Goal: Task Accomplishment & Management: Use online tool/utility

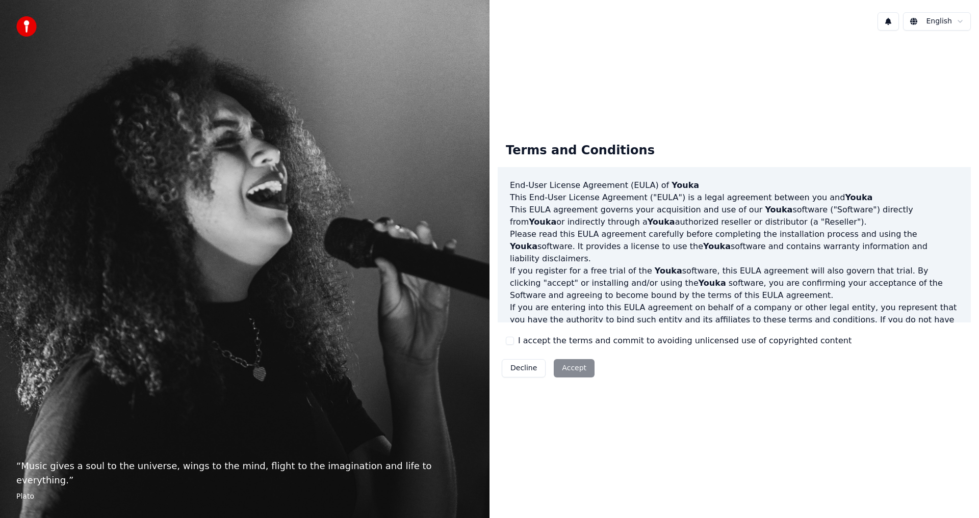
click at [576, 368] on div "Decline Accept" at bounding box center [547, 368] width 101 height 27
click at [956, 17] on html "“ Music gives a soul to the universe, wings to the mind, flight to the imaginat…" at bounding box center [489, 259] width 979 height 518
click at [805, 120] on html "“ Music gives a soul to the universe, wings to the mind, flight to the imaginat…" at bounding box center [489, 259] width 979 height 518
click at [573, 370] on div "Decline Accept" at bounding box center [547, 368] width 101 height 27
click at [564, 366] on div "Decline Accept" at bounding box center [547, 368] width 101 height 27
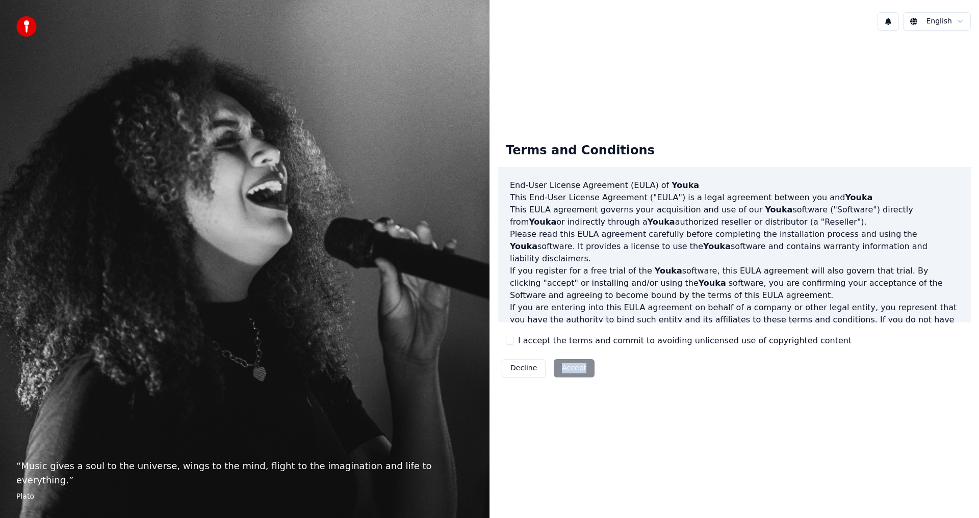
click at [564, 366] on div "Decline Accept" at bounding box center [547, 368] width 101 height 27
click at [572, 375] on div "Decline Accept" at bounding box center [547, 368] width 101 height 27
click at [738, 203] on p "This End-User License Agreement ("EULA") is a legal agreement between you and Y…" at bounding box center [734, 198] width 449 height 12
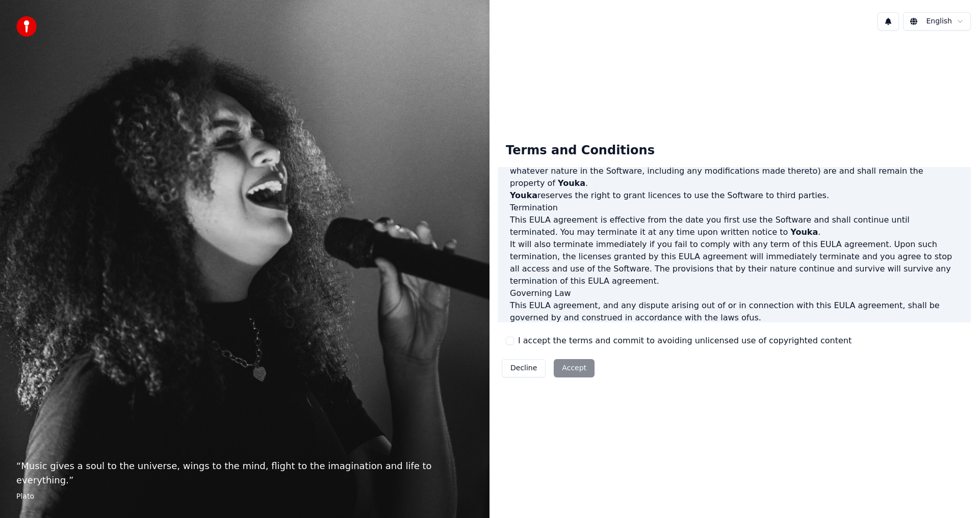
scroll to position [432, 0]
click at [575, 367] on div "Decline Accept" at bounding box center [547, 368] width 101 height 27
drag, startPoint x: 553, startPoint y: 343, endPoint x: 793, endPoint y: 334, distance: 240.2
click at [765, 335] on label "I accept the terms and commit to avoiding unlicensed use of copyrighted content" at bounding box center [684, 341] width 333 height 12
click at [813, 334] on div "Terms and Conditions End-User License Agreement (EULA) of Youka This End-User L…" at bounding box center [733, 258] width 473 height 247
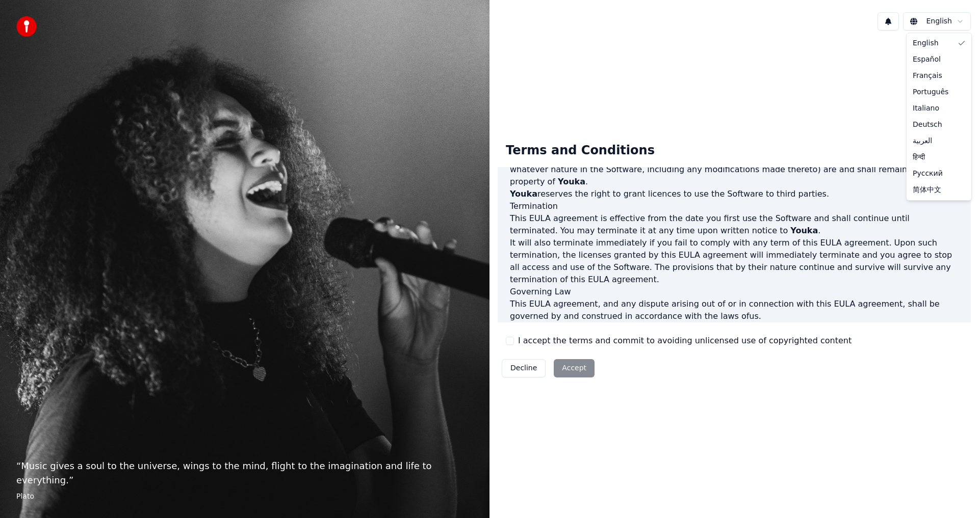
click at [939, 21] on html "“ Music gives a soul to the universe, wings to the mind, flight to the imaginat…" at bounding box center [489, 259] width 979 height 518
click at [847, 98] on html "“ Music gives a soul to the universe, wings to the mind, flight to the imaginat…" at bounding box center [489, 259] width 979 height 518
click at [574, 370] on div "Decline Accept" at bounding box center [547, 368] width 101 height 27
click at [522, 370] on button "Decline" at bounding box center [524, 368] width 44 height 18
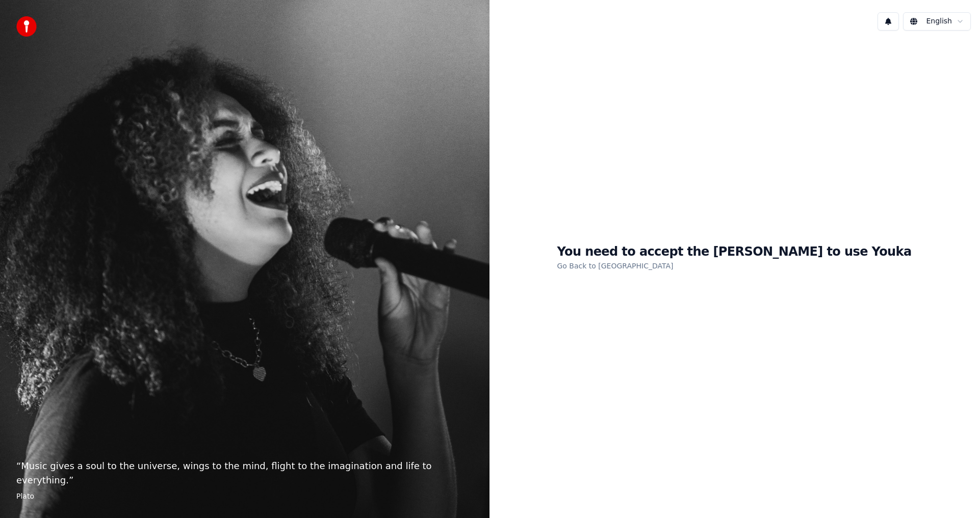
click at [645, 268] on link "Go Back to EULA" at bounding box center [615, 266] width 116 height 16
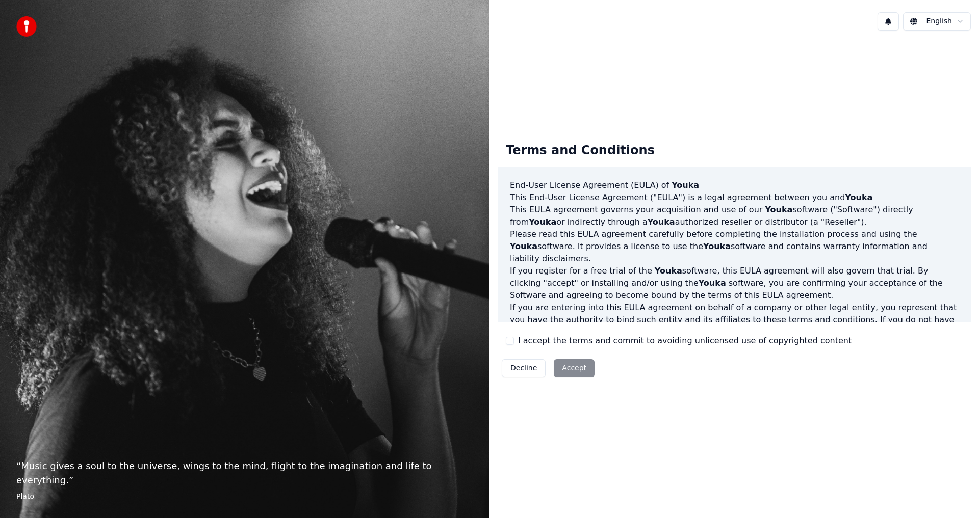
click at [573, 373] on div "Decline Accept" at bounding box center [547, 368] width 101 height 27
click at [573, 370] on div "Decline Accept" at bounding box center [547, 368] width 101 height 27
click at [572, 368] on div "Decline Accept" at bounding box center [547, 368] width 101 height 27
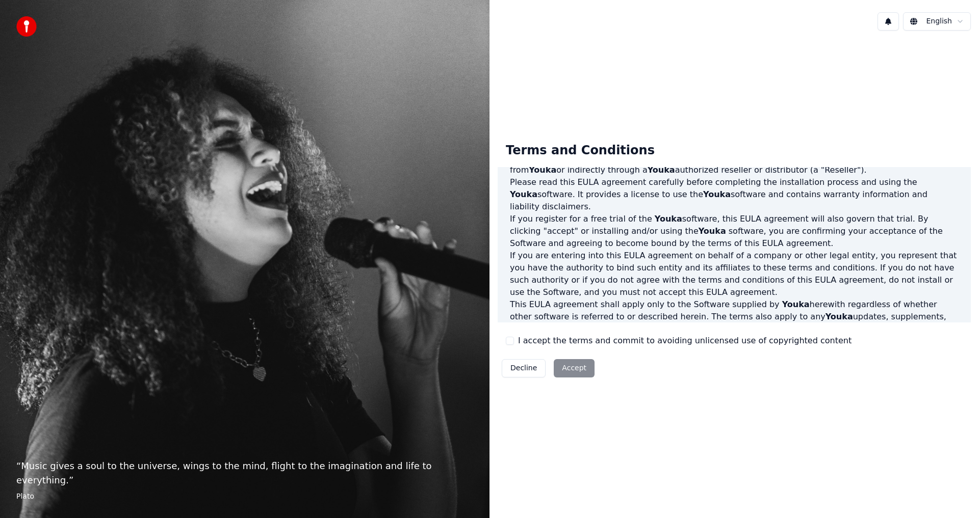
scroll to position [204, 0]
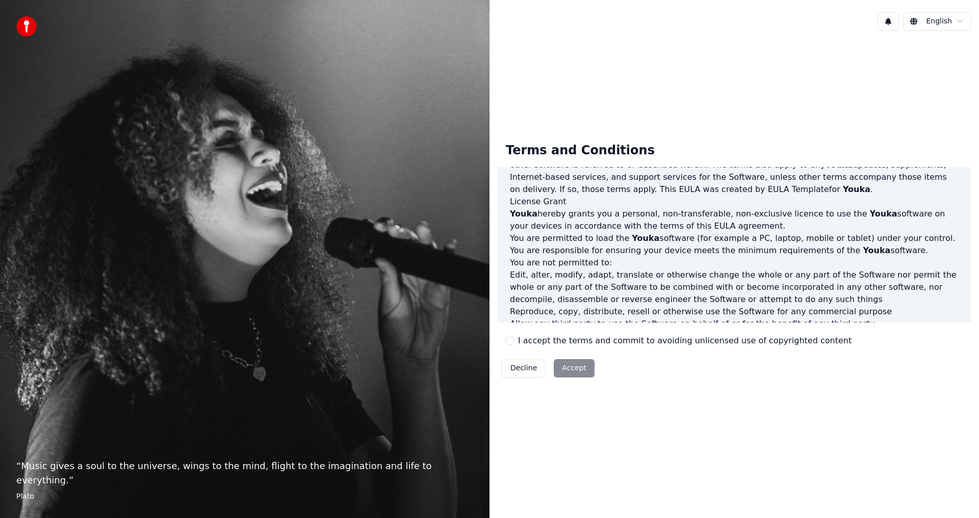
click at [676, 257] on p "You are not permitted to:" at bounding box center [734, 263] width 449 height 12
click at [587, 368] on div "Decline Accept" at bounding box center [547, 368] width 101 height 27
click at [571, 365] on div "Decline Accept" at bounding box center [547, 368] width 101 height 27
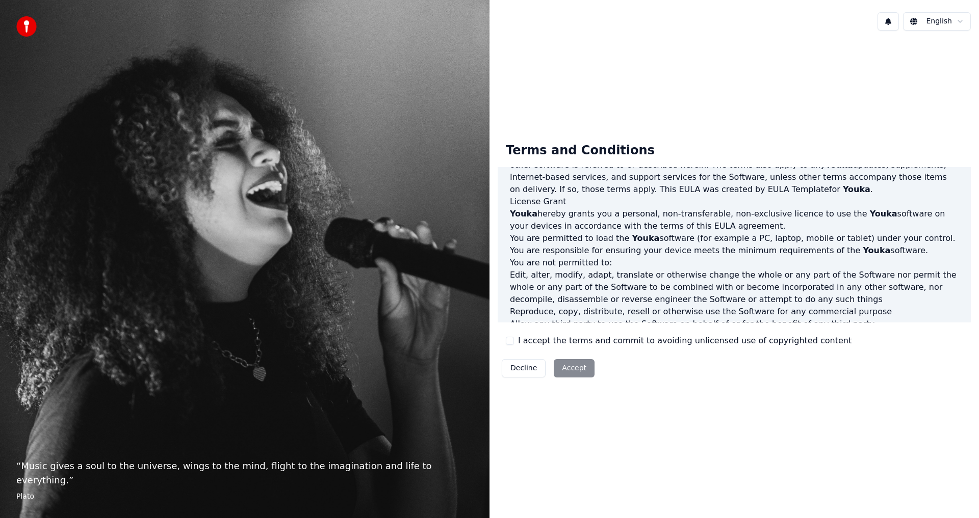
click at [711, 339] on label "I accept the terms and commit to avoiding unlicensed use of copyrighted content" at bounding box center [684, 341] width 333 height 12
click at [514, 339] on button "I accept the terms and commit to avoiding unlicensed use of copyrighted content" at bounding box center [510, 341] width 8 height 8
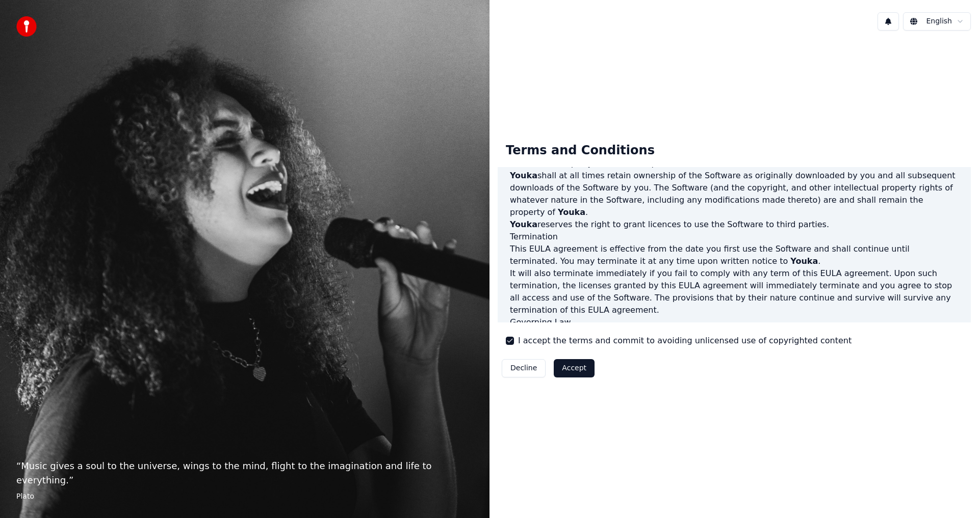
scroll to position [432, 0]
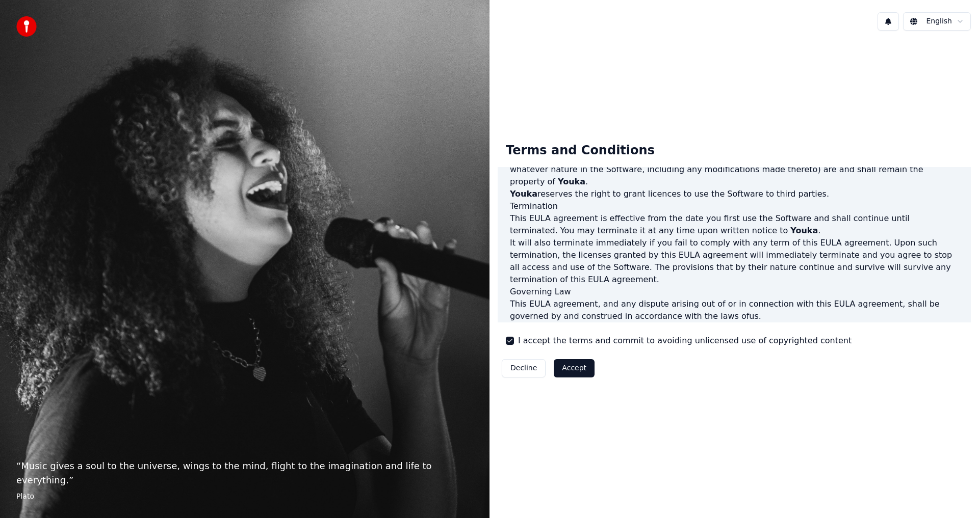
click at [580, 367] on button "Accept" at bounding box center [574, 368] width 41 height 18
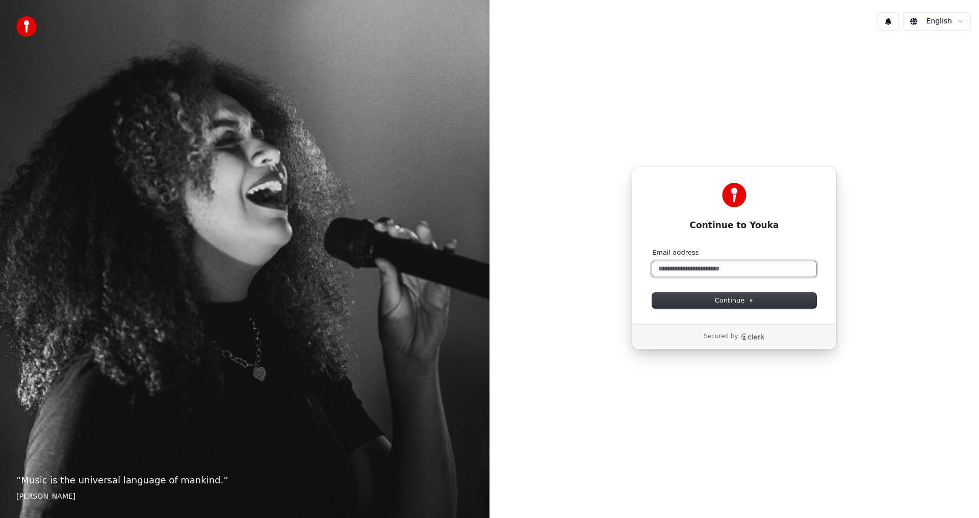
click at [717, 274] on input "Email address" at bounding box center [734, 268] width 164 height 15
type input "*"
click at [729, 298] on span "Continue" at bounding box center [734, 300] width 39 height 9
type input "**********"
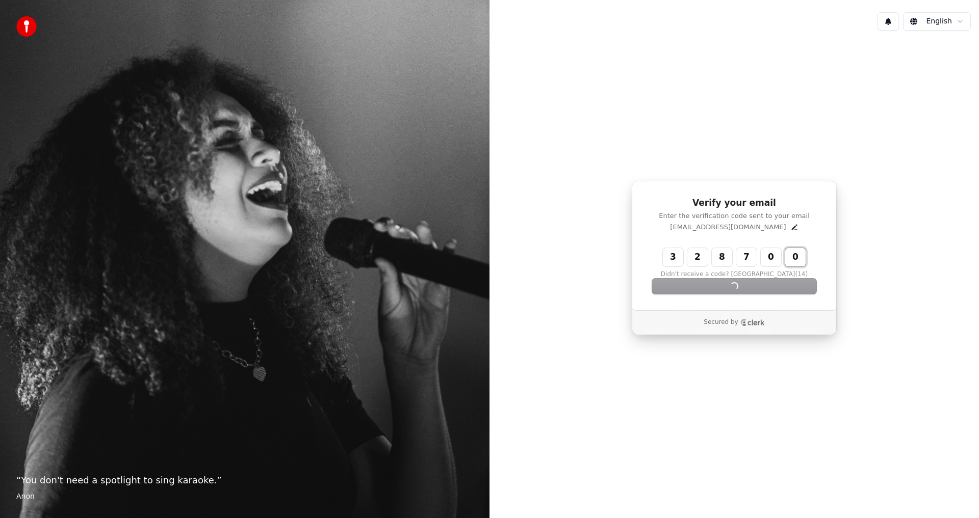
type input "******"
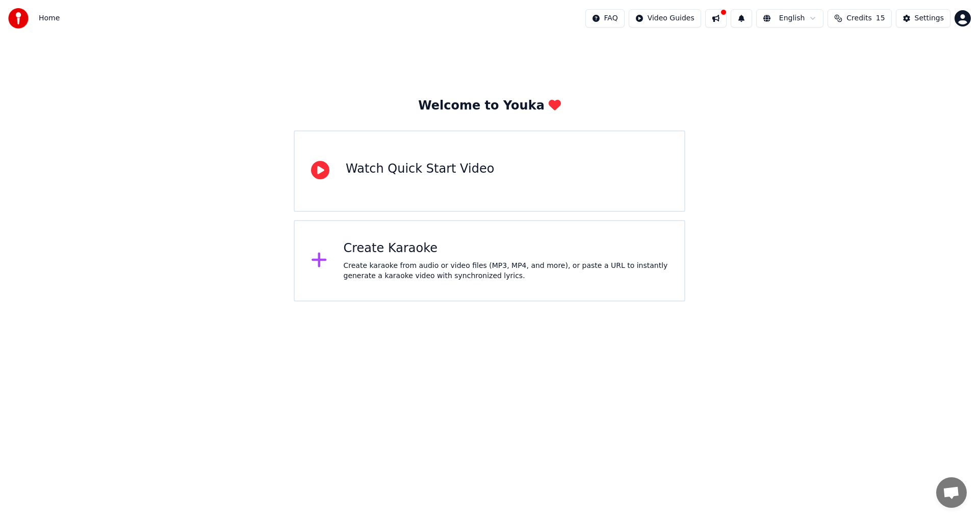
click at [404, 267] on div "Create karaoke from audio or video files (MP3, MP4, and more), or paste a URL t…" at bounding box center [506, 271] width 325 height 20
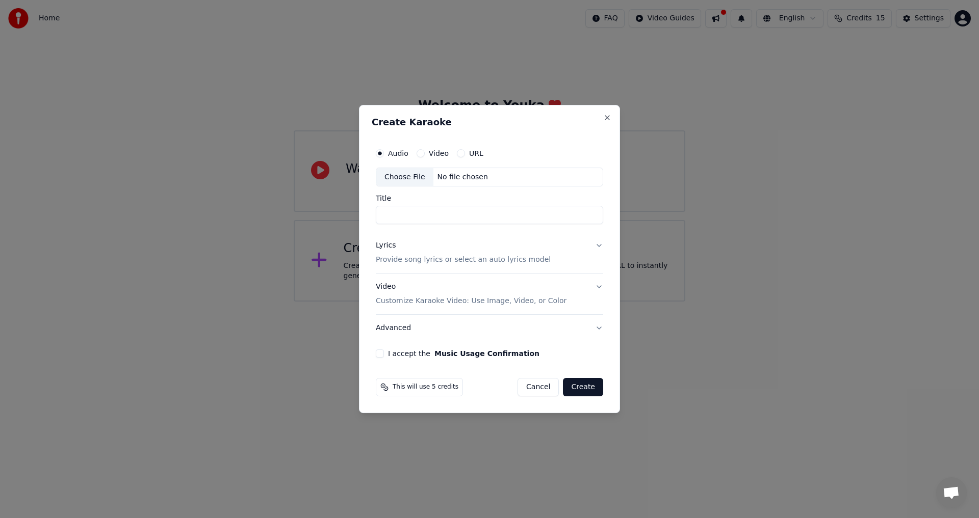
click at [435, 153] on label "Video" at bounding box center [439, 153] width 20 height 7
click at [425, 153] on button "Video" at bounding box center [420, 153] width 8 height 8
click at [396, 153] on label "Audio" at bounding box center [398, 153] width 20 height 7
click at [384, 153] on button "Audio" at bounding box center [380, 153] width 8 height 8
click at [609, 114] on button "Close" at bounding box center [607, 118] width 8 height 8
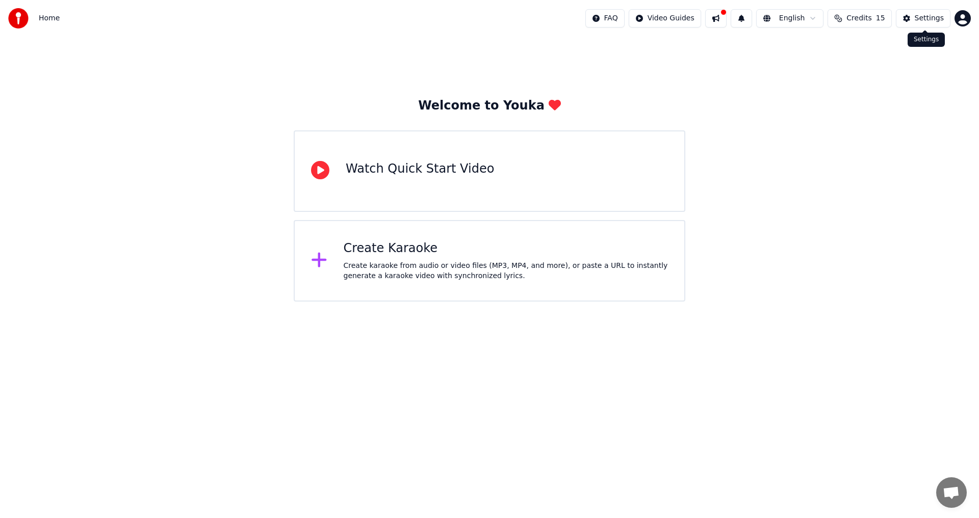
click at [923, 16] on div "Settings" at bounding box center [928, 18] width 29 height 10
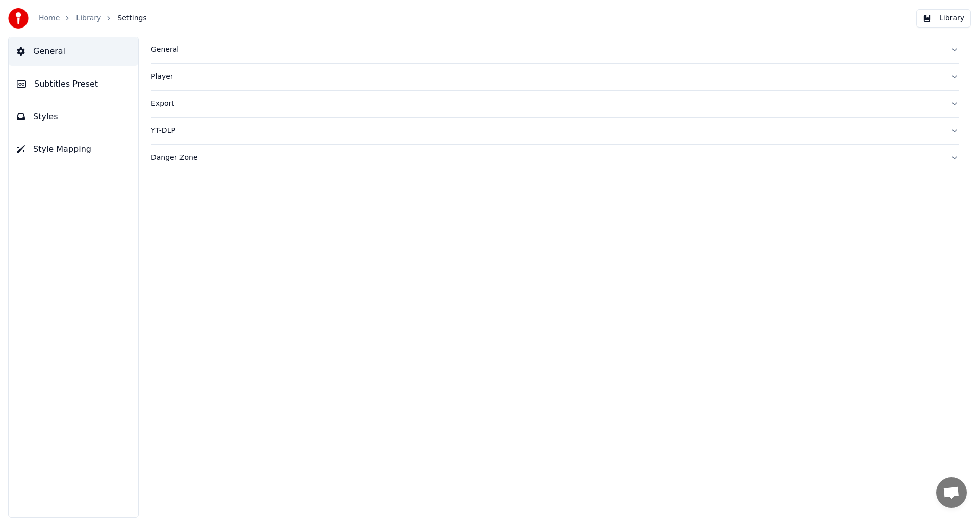
click at [46, 48] on span "General" at bounding box center [49, 51] width 32 height 12
click at [159, 48] on div "General" at bounding box center [546, 50] width 791 height 10
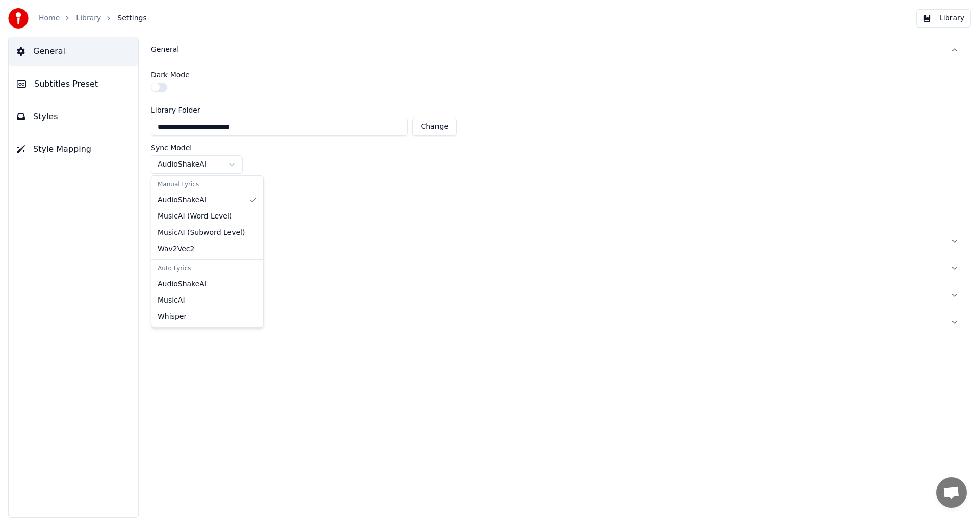
click at [181, 165] on html "**********" at bounding box center [489, 259] width 979 height 518
click at [182, 200] on html "**********" at bounding box center [489, 259] width 979 height 518
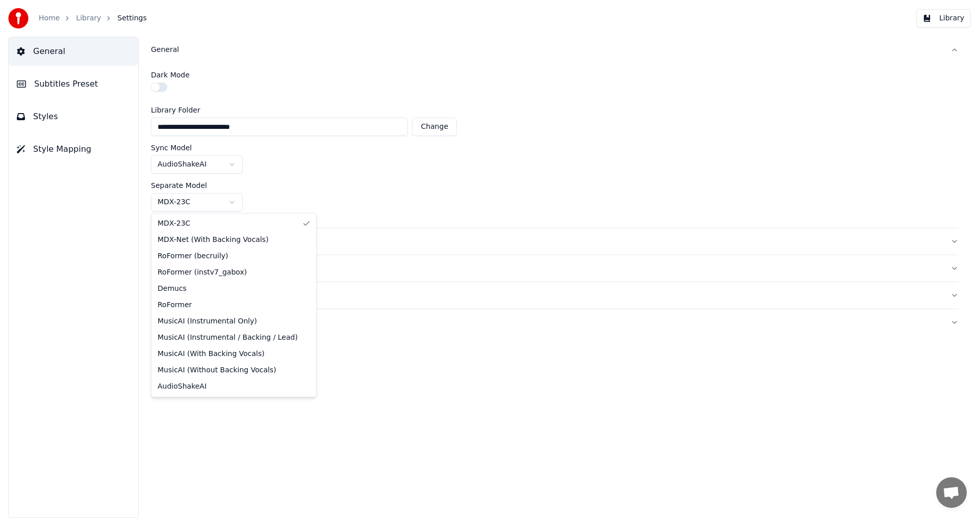
click at [182, 200] on html "**********" at bounding box center [489, 259] width 979 height 518
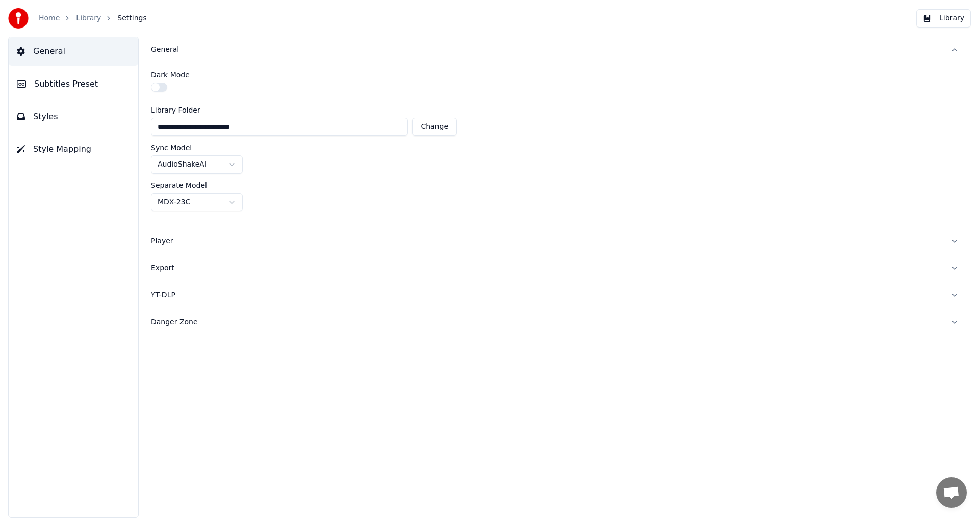
click at [171, 245] on div "Player" at bounding box center [546, 242] width 791 height 10
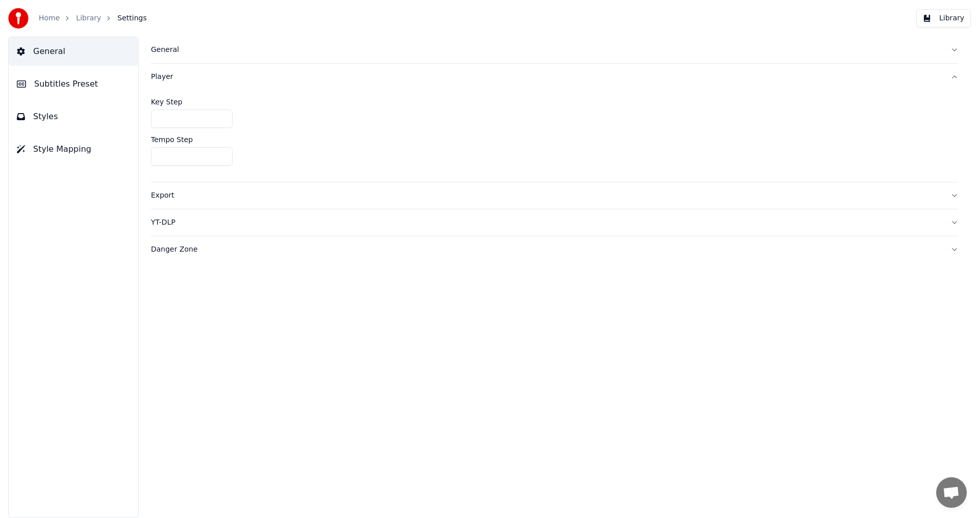
click at [166, 200] on div "Export" at bounding box center [546, 196] width 791 height 10
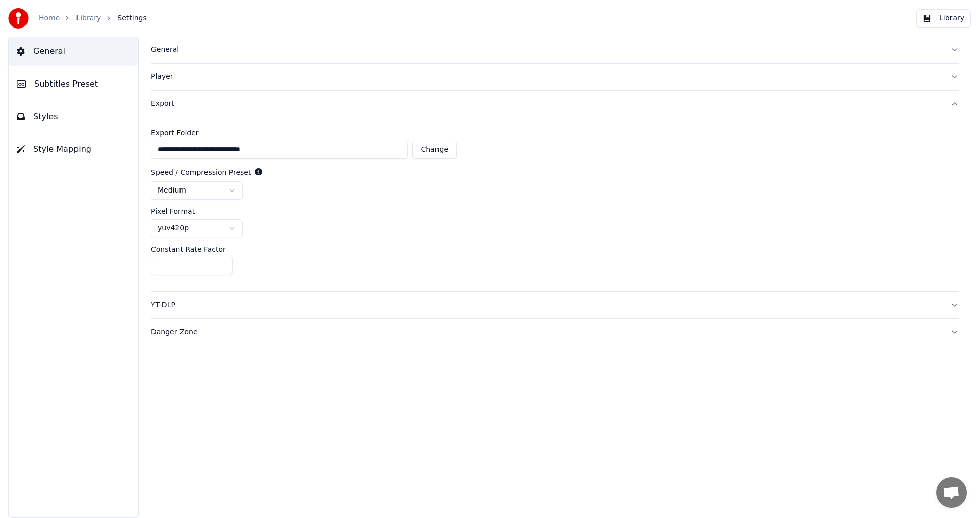
click at [159, 304] on div "YT-DLP" at bounding box center [546, 305] width 791 height 10
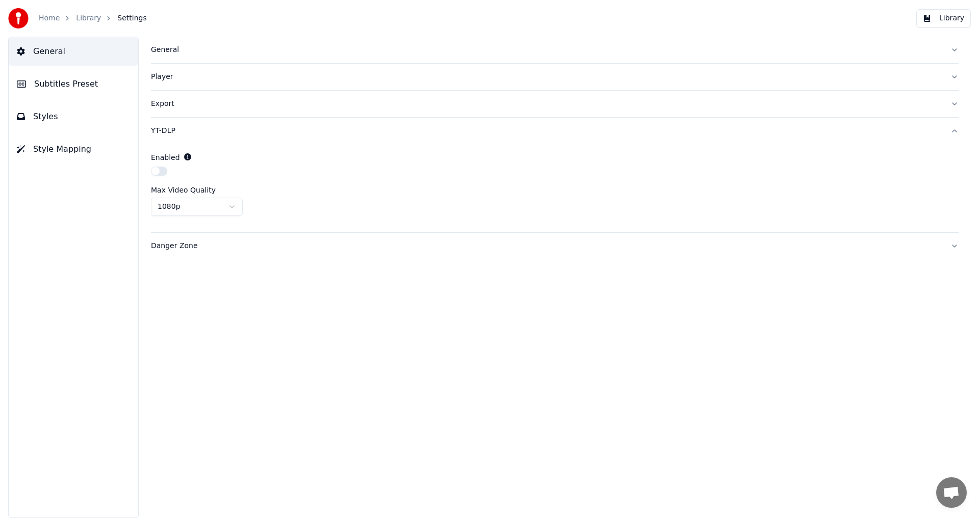
click at [179, 249] on div "Danger Zone" at bounding box center [546, 246] width 791 height 10
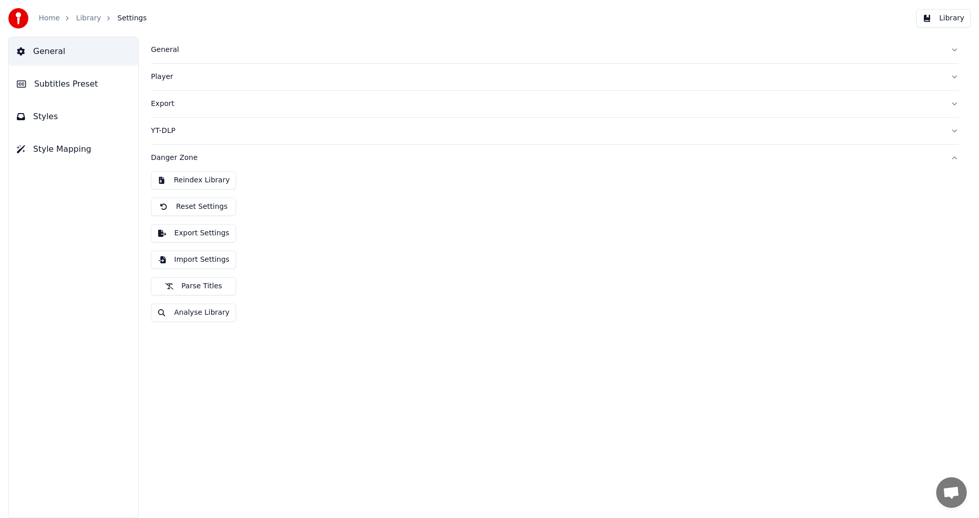
click at [643, 154] on div "Danger Zone" at bounding box center [546, 158] width 791 height 10
click at [49, 53] on span "General" at bounding box center [49, 51] width 32 height 12
click at [162, 79] on div "Player" at bounding box center [546, 77] width 791 height 10
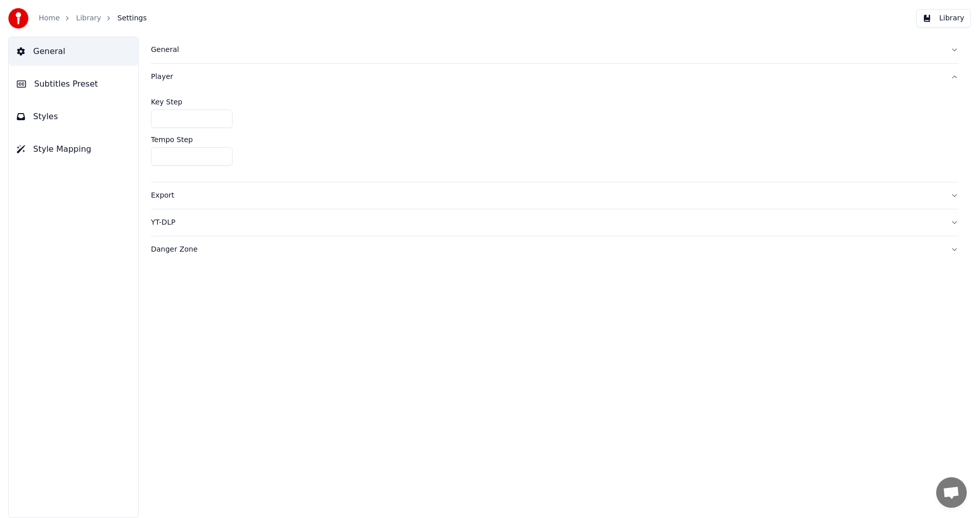
click at [162, 47] on div "General" at bounding box center [546, 50] width 791 height 10
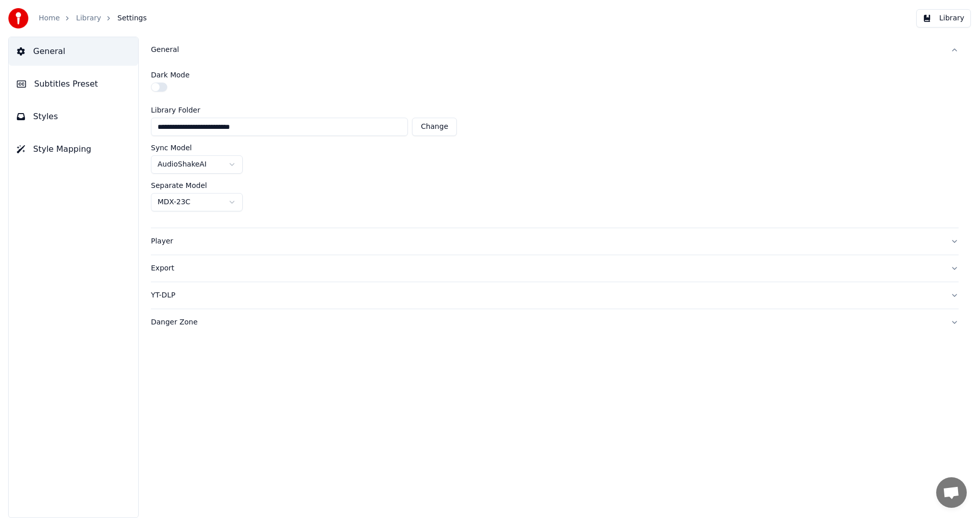
click at [157, 84] on button "button" at bounding box center [159, 87] width 16 height 9
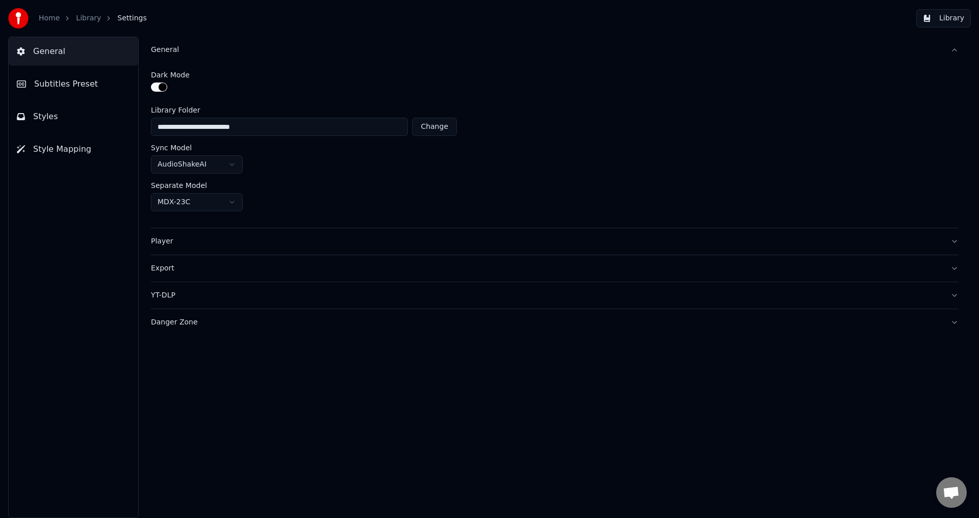
click at [587, 68] on div "**********" at bounding box center [554, 145] width 807 height 165
click at [85, 87] on span "Subtitles Preset" at bounding box center [66, 84] width 64 height 12
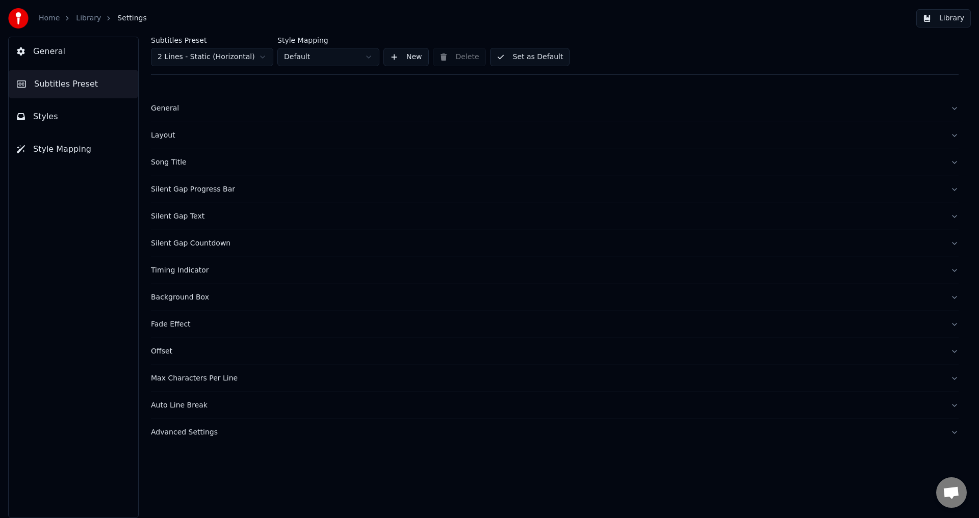
click at [58, 115] on button "Styles" at bounding box center [73, 116] width 129 height 29
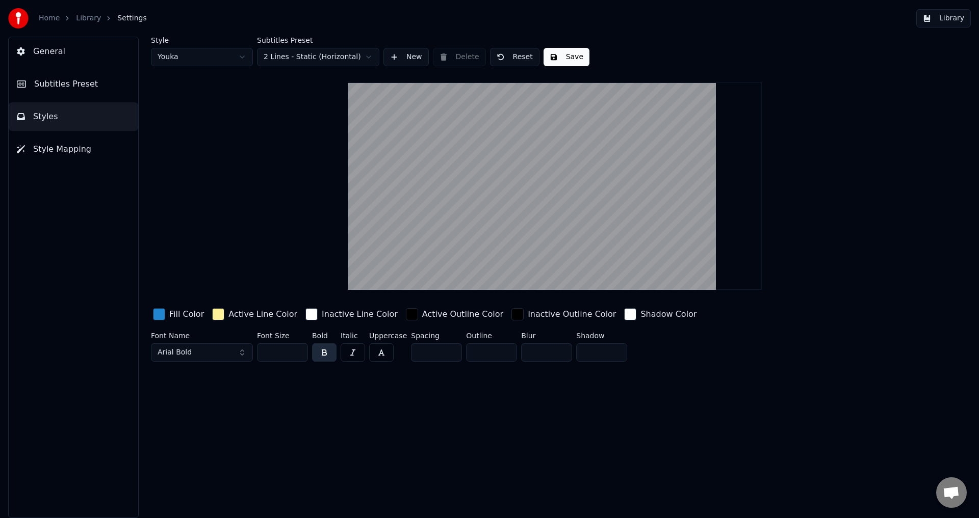
click at [54, 146] on span "Style Mapping" at bounding box center [62, 149] width 58 height 12
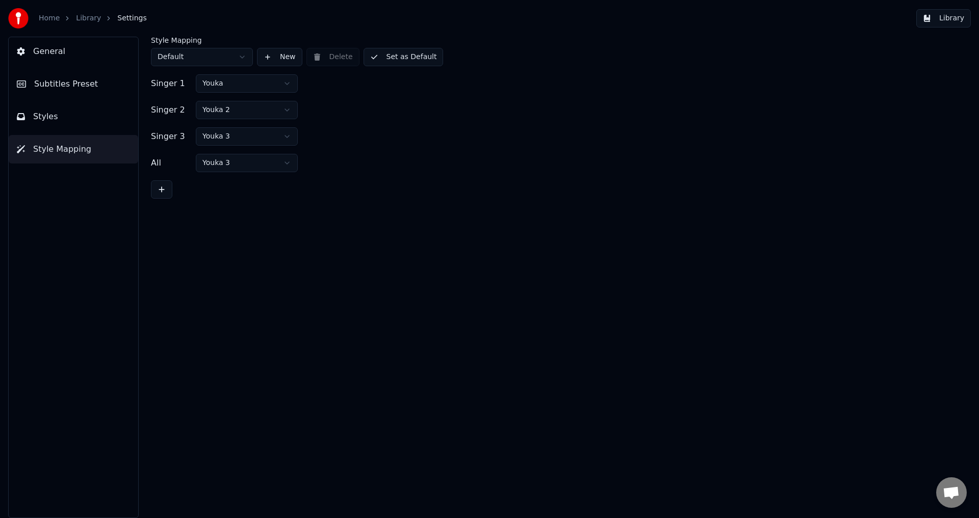
click at [74, 52] on button "General" at bounding box center [73, 51] width 129 height 29
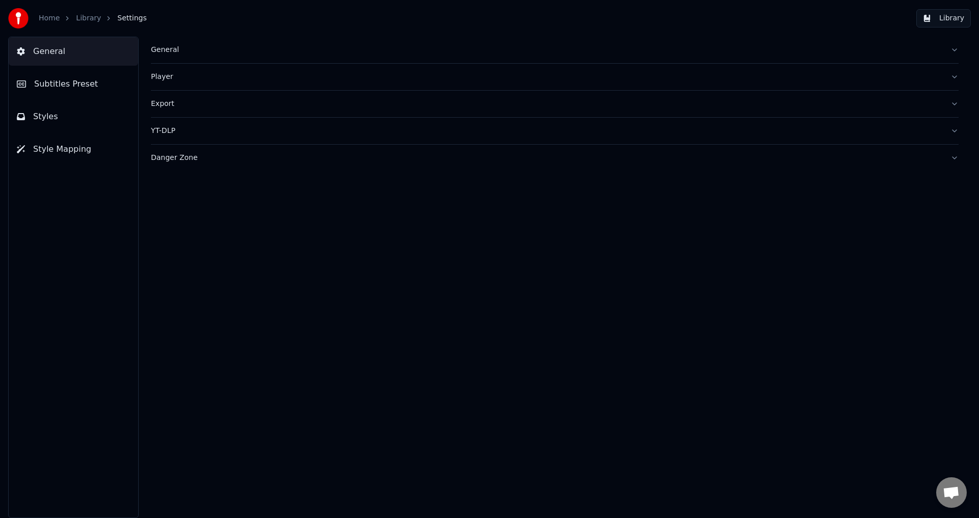
click at [169, 49] on div "General" at bounding box center [546, 50] width 791 height 10
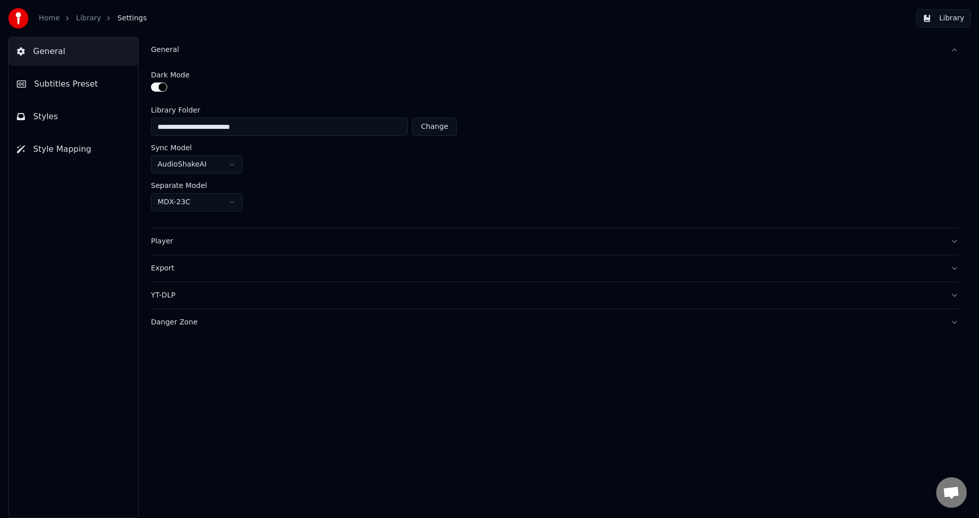
click at [176, 325] on div "Danger Zone" at bounding box center [546, 323] width 791 height 10
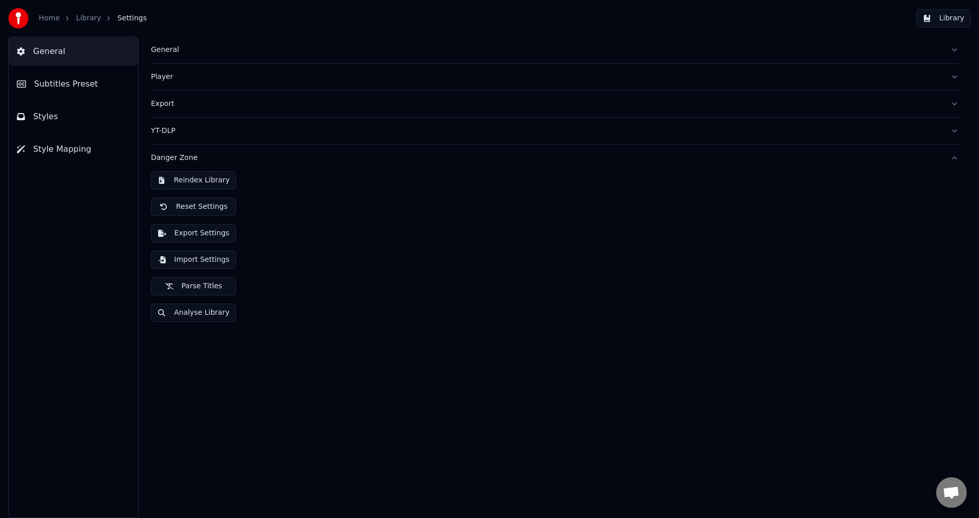
click at [317, 226] on div "Reindex Library Reset Settings Export Settings Import Settings Parse Titles Ana…" at bounding box center [554, 250] width 807 height 159
click at [50, 15] on link "Home" at bounding box center [49, 18] width 21 height 10
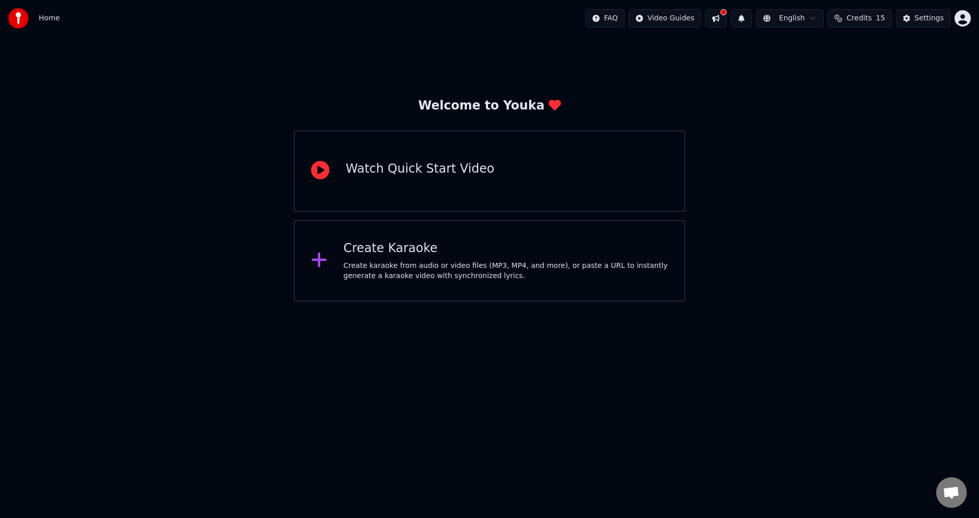
click at [817, 16] on html "Home FAQ Video Guides English Credits 15 Settings Welcome to Youka Watch Quick …" at bounding box center [489, 151] width 979 height 302
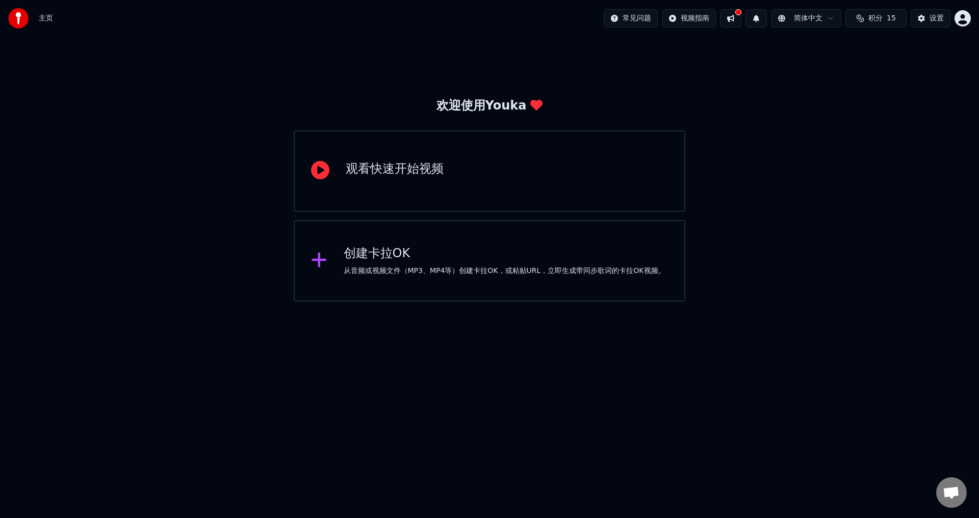
click at [825, 14] on html "主页 常见问题 视频指南 简体中文 积分 15 设置 欢迎使用Youka 观看快速开始视频 创建卡拉OK 从音频或视频文件（MP3、MP4等）创建卡拉OK，或…" at bounding box center [489, 151] width 979 height 302
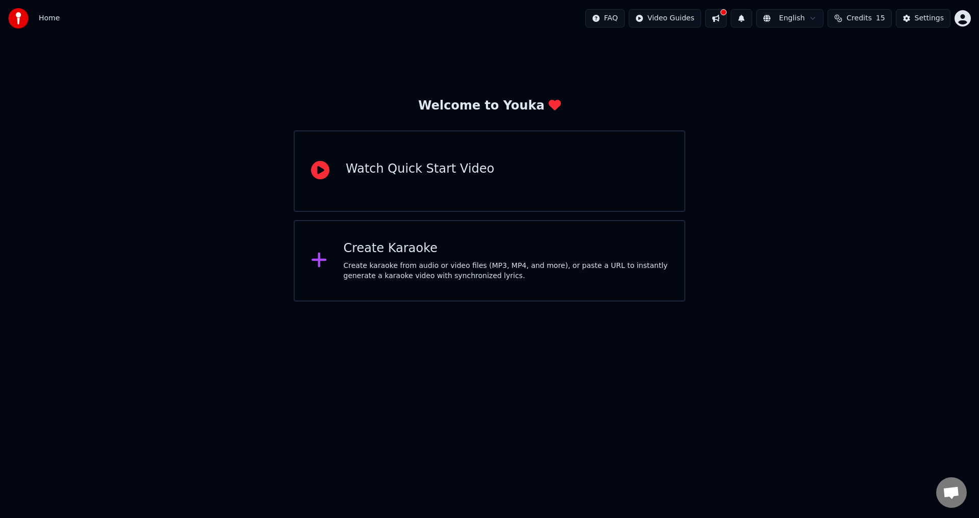
click at [812, 73] on div "Welcome to Youka Watch Quick Start Video Create Karaoke Create karaoke from aud…" at bounding box center [489, 169] width 979 height 265
click at [922, 16] on div "Settings" at bounding box center [928, 18] width 29 height 10
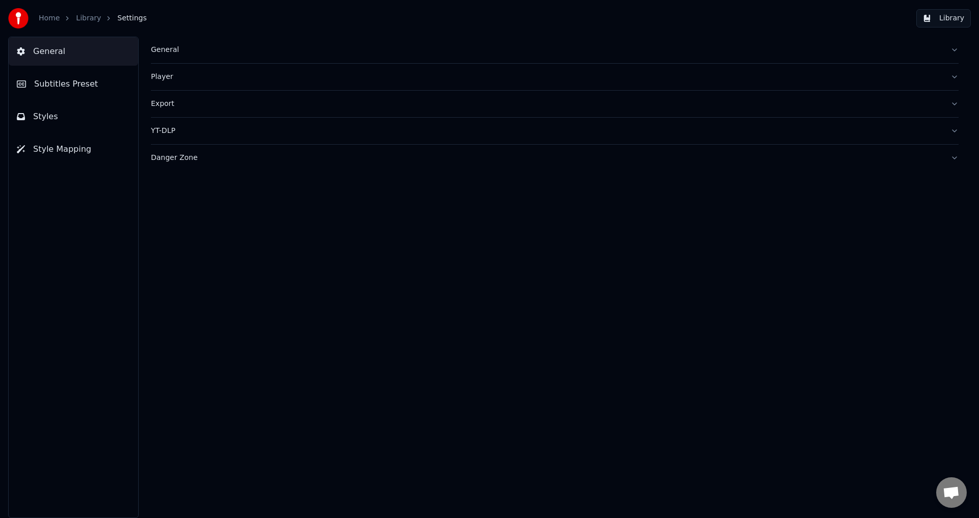
click at [49, 17] on link "Home" at bounding box center [49, 18] width 21 height 10
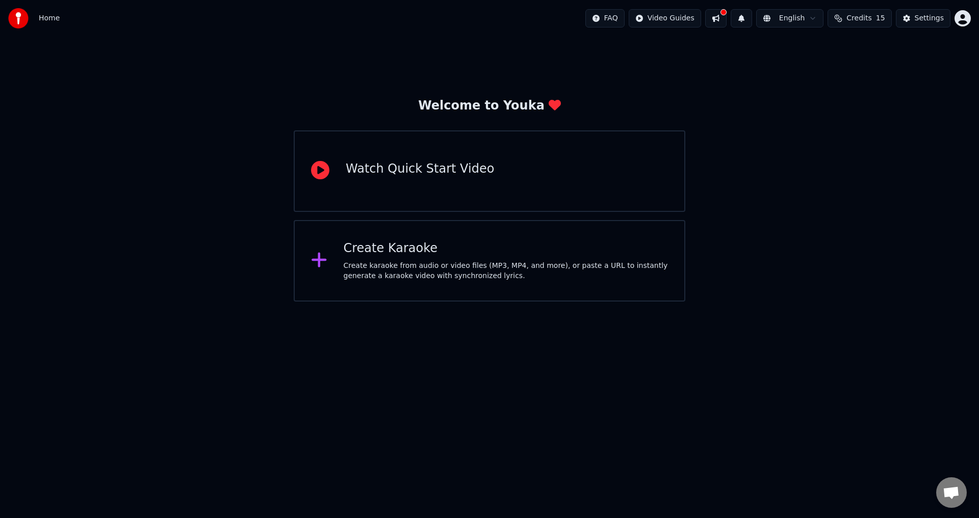
click at [783, 102] on div "Welcome to Youka Watch Quick Start Video Create Karaoke Create karaoke from aud…" at bounding box center [489, 169] width 979 height 265
click at [410, 269] on div "Create karaoke from audio or video files (MP3, MP4, and more), or paste a URL t…" at bounding box center [506, 271] width 325 height 20
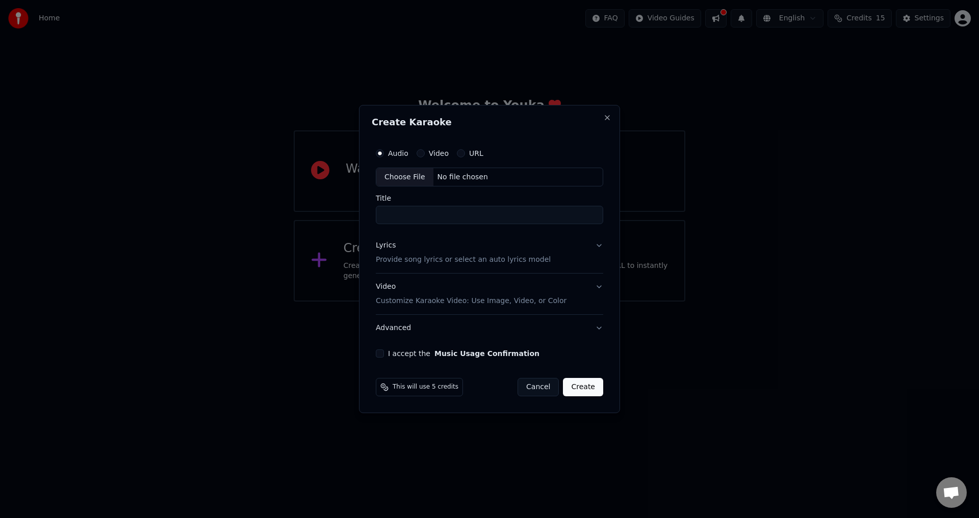
click at [403, 219] on input "Title" at bounding box center [489, 215] width 227 height 18
click at [460, 151] on button "URL" at bounding box center [461, 153] width 8 height 8
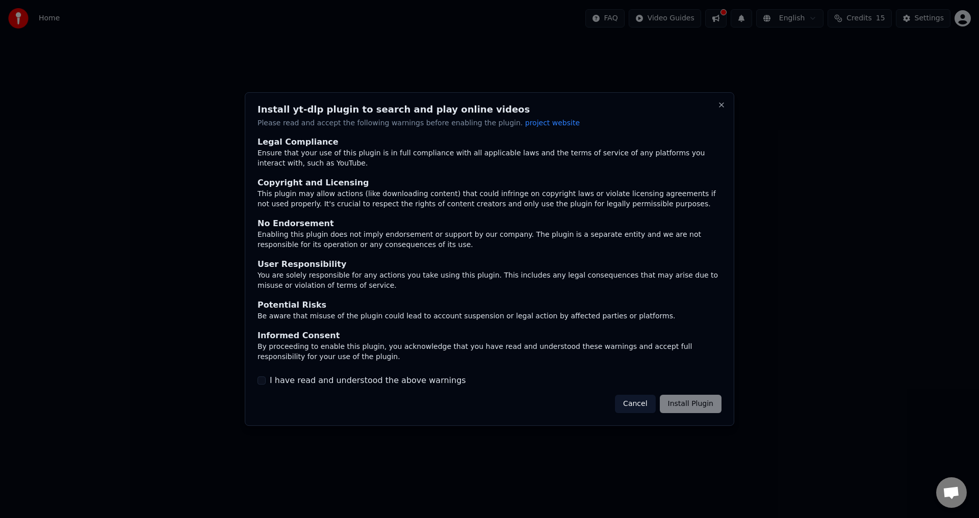
click at [358, 382] on label "I have read and understood the above warnings" at bounding box center [368, 381] width 196 height 12
click at [266, 382] on button "I have read and understood the above warnings" at bounding box center [261, 381] width 8 height 8
click at [687, 401] on button "Install Plugin" at bounding box center [691, 404] width 62 height 18
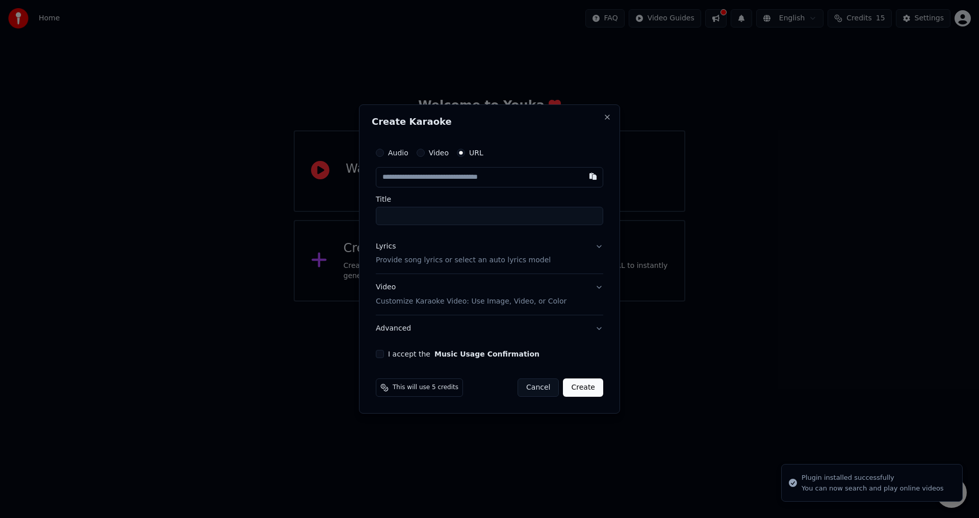
click at [482, 180] on input "text" at bounding box center [489, 177] width 227 height 20
click at [441, 180] on input "text" at bounding box center [489, 177] width 227 height 20
paste input "**********"
type input "**********"
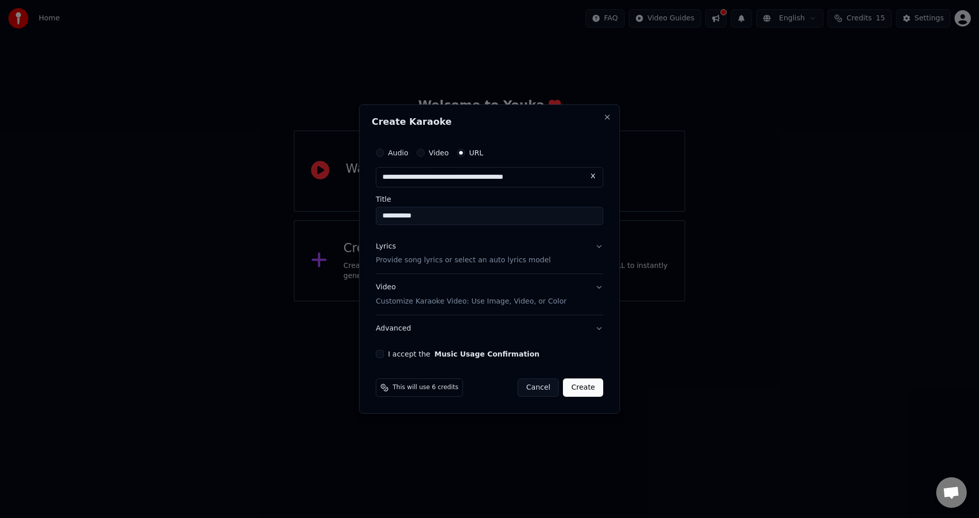
type input "**********"
click at [462, 215] on input "**********" at bounding box center [489, 216] width 227 height 18
click at [408, 215] on input "**********" at bounding box center [489, 216] width 227 height 18
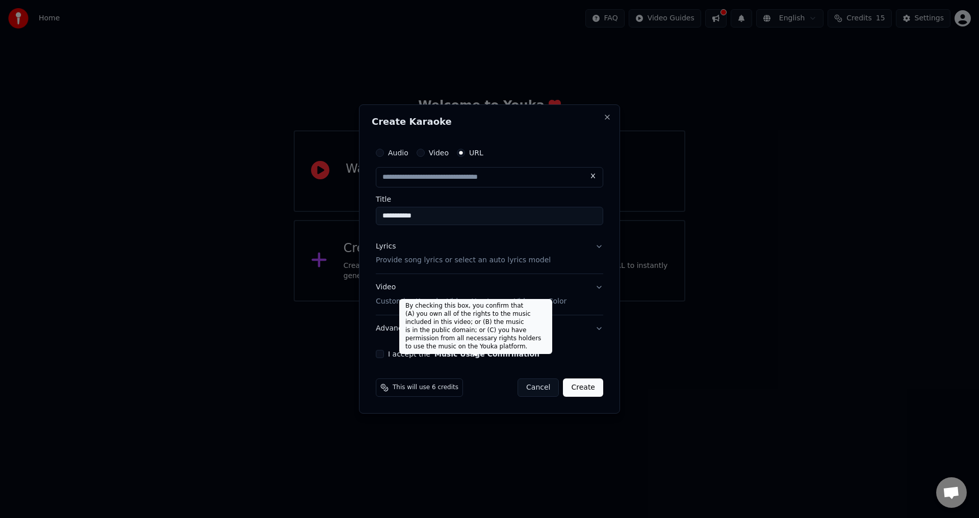
click at [439, 358] on button "Music Usage Confirmation" at bounding box center [486, 354] width 105 height 7
type input "**********"
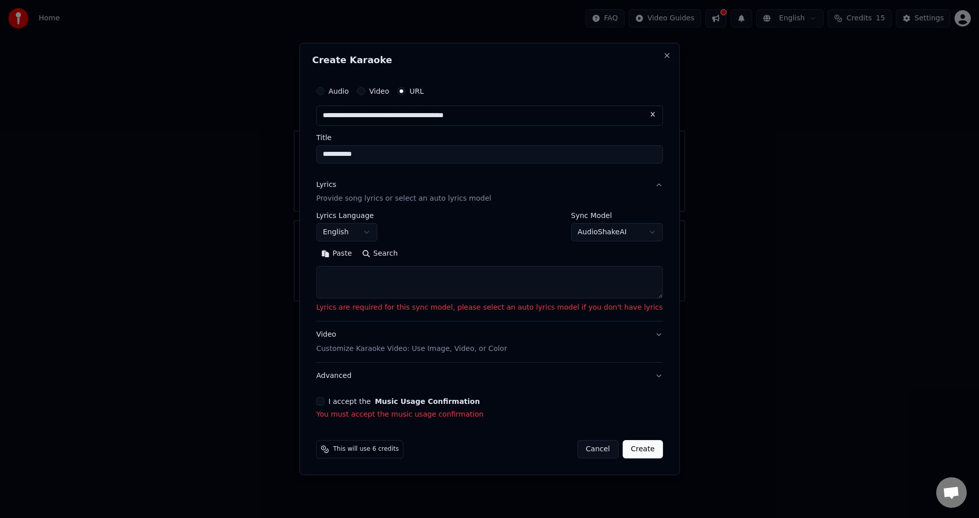
click at [385, 231] on body "**********" at bounding box center [489, 151] width 979 height 302
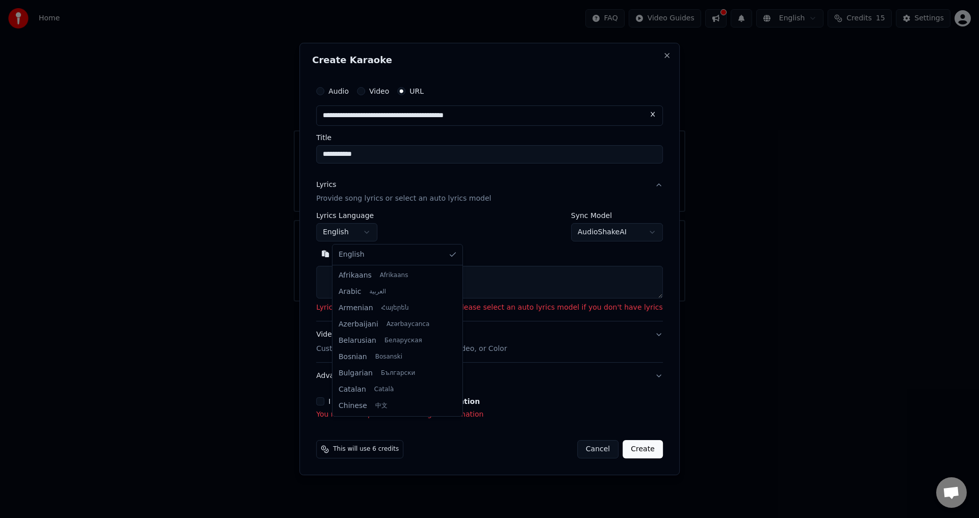
click at [385, 231] on body "**********" at bounding box center [489, 151] width 979 height 302
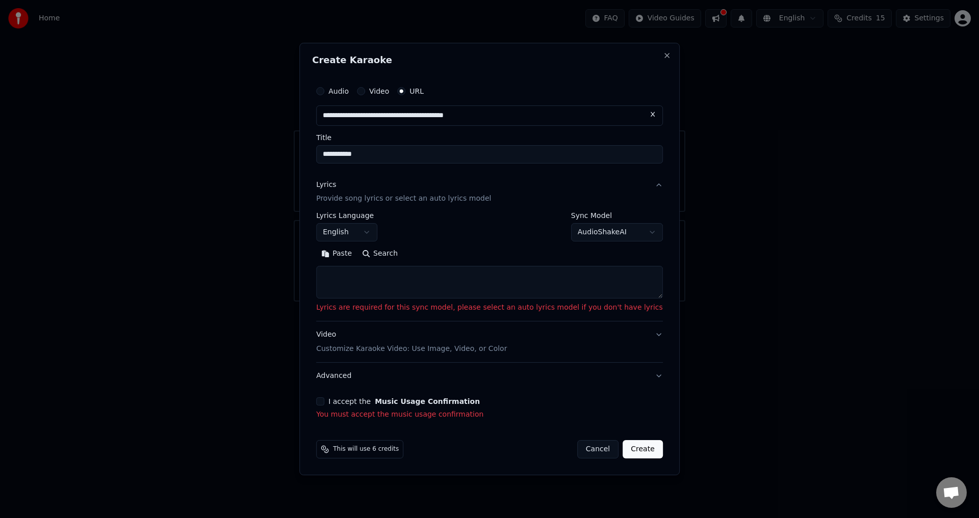
click at [485, 226] on div "**********" at bounding box center [489, 228] width 347 height 30
click at [411, 289] on textarea at bounding box center [489, 283] width 347 height 33
click at [622, 447] on button "Create" at bounding box center [642, 449] width 40 height 18
click at [450, 286] on textarea at bounding box center [489, 283] width 347 height 33
click at [581, 228] on body "**********" at bounding box center [489, 151] width 979 height 302
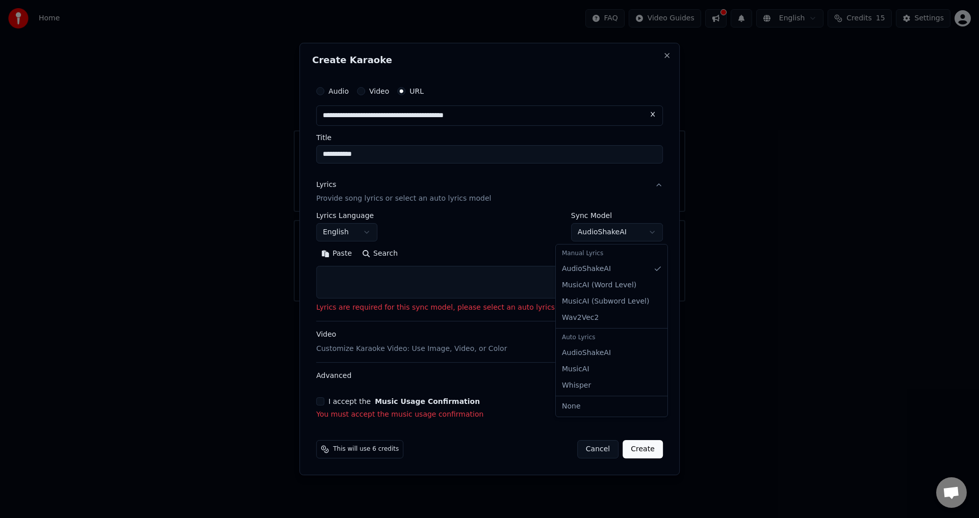
click at [581, 228] on body "**********" at bounding box center [489, 151] width 979 height 302
click at [324, 402] on button "I accept the Music Usage Confirmation" at bounding box center [320, 402] width 8 height 8
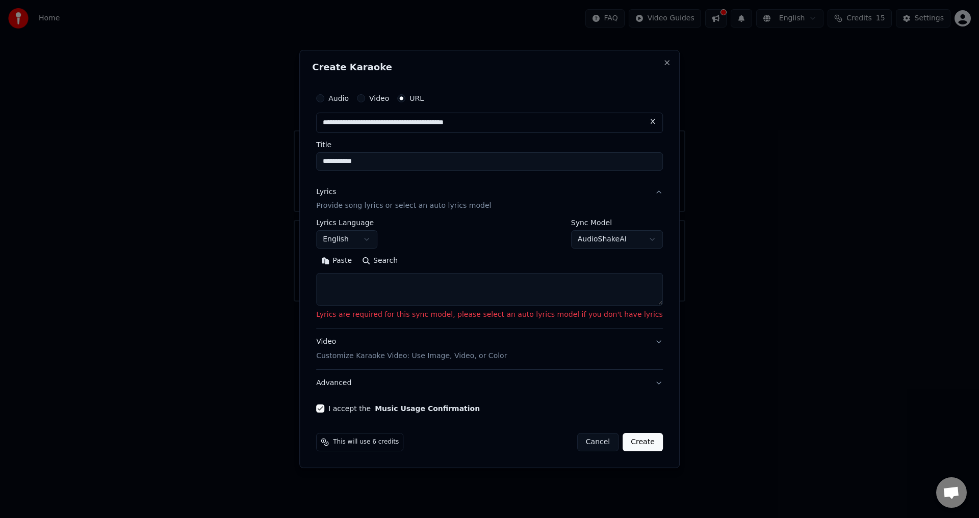
click at [362, 290] on textarea at bounding box center [489, 290] width 347 height 33
click at [383, 240] on body "**********" at bounding box center [489, 151] width 979 height 302
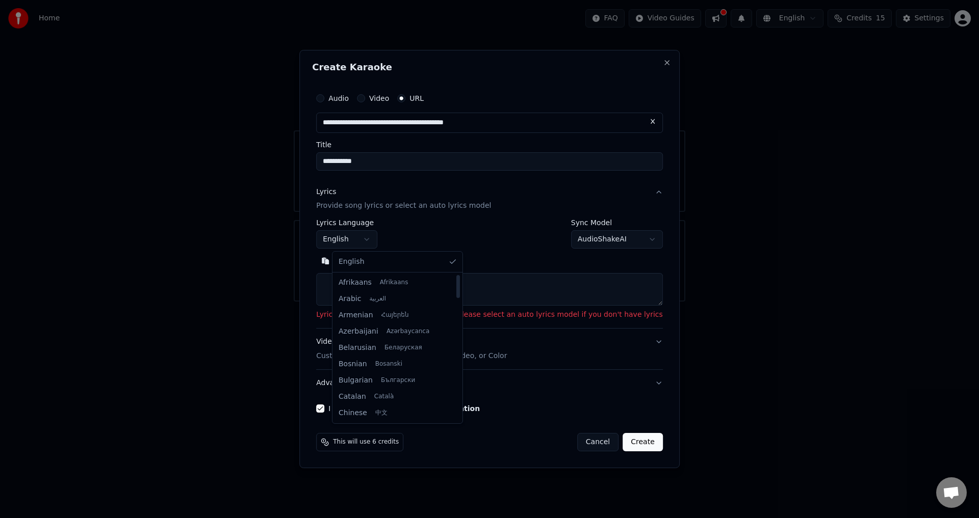
click at [473, 281] on body "**********" at bounding box center [489, 151] width 979 height 302
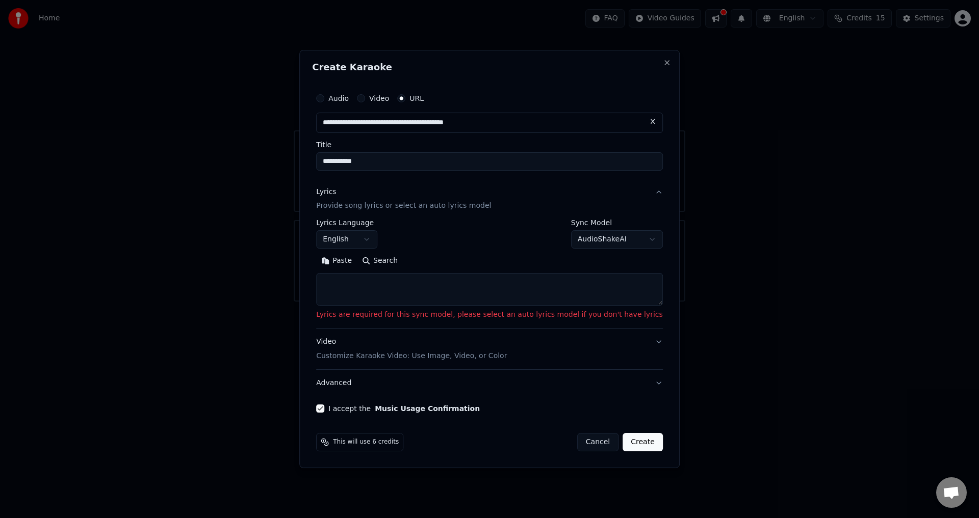
click at [625, 439] on button "Create" at bounding box center [642, 442] width 40 height 18
click at [624, 445] on button "Create" at bounding box center [642, 442] width 40 height 18
click at [642, 193] on button "Lyrics Provide song lyrics or select an auto lyrics model" at bounding box center [489, 199] width 347 height 41
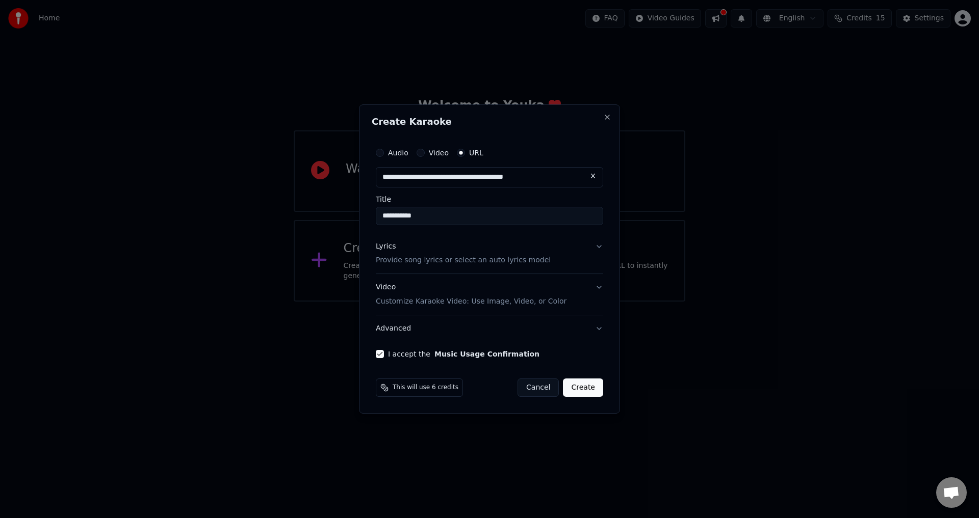
click at [590, 388] on button "Create" at bounding box center [583, 388] width 40 height 18
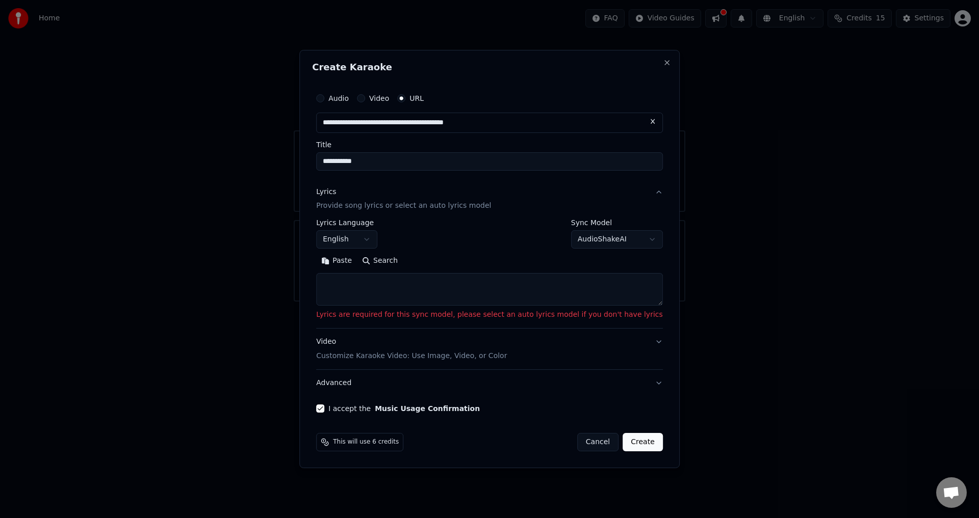
click at [413, 298] on textarea at bounding box center [489, 290] width 347 height 33
click at [630, 238] on body "**********" at bounding box center [489, 151] width 979 height 302
click at [624, 258] on div "Manual Lyrics" at bounding box center [612, 261] width 108 height 14
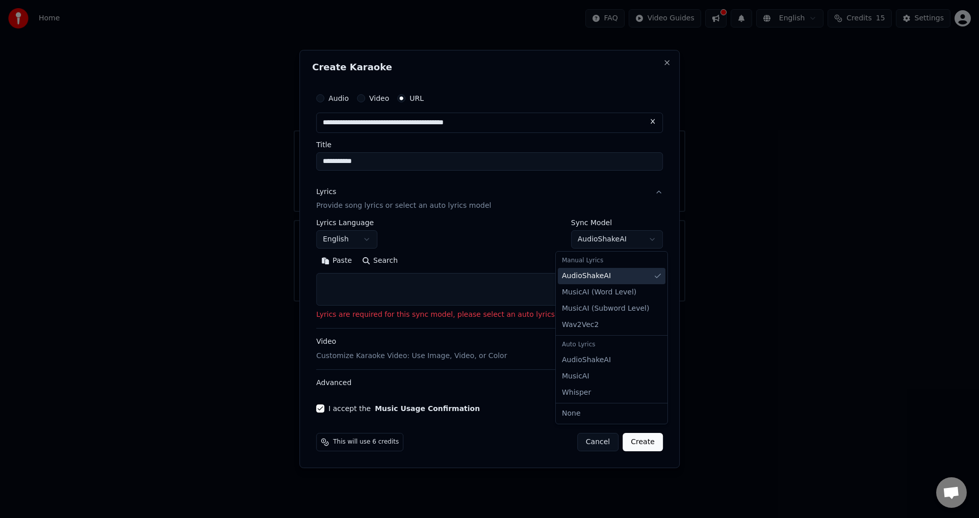
click at [622, 265] on div "Manual Lyrics" at bounding box center [612, 261] width 108 height 14
click at [607, 266] on div "Manual Lyrics" at bounding box center [612, 261] width 108 height 14
click at [613, 245] on body "**********" at bounding box center [489, 151] width 979 height 302
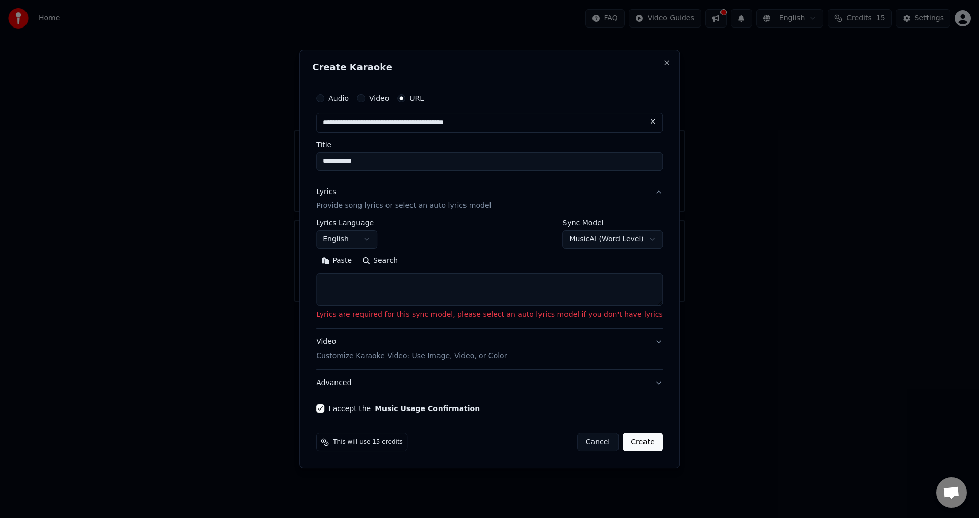
click at [606, 245] on body "**********" at bounding box center [489, 151] width 979 height 302
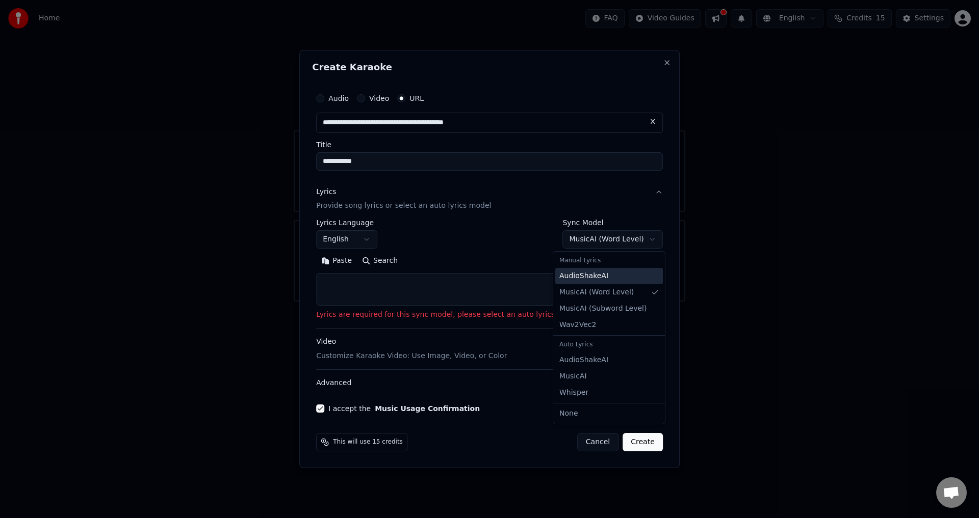
select select "**********"
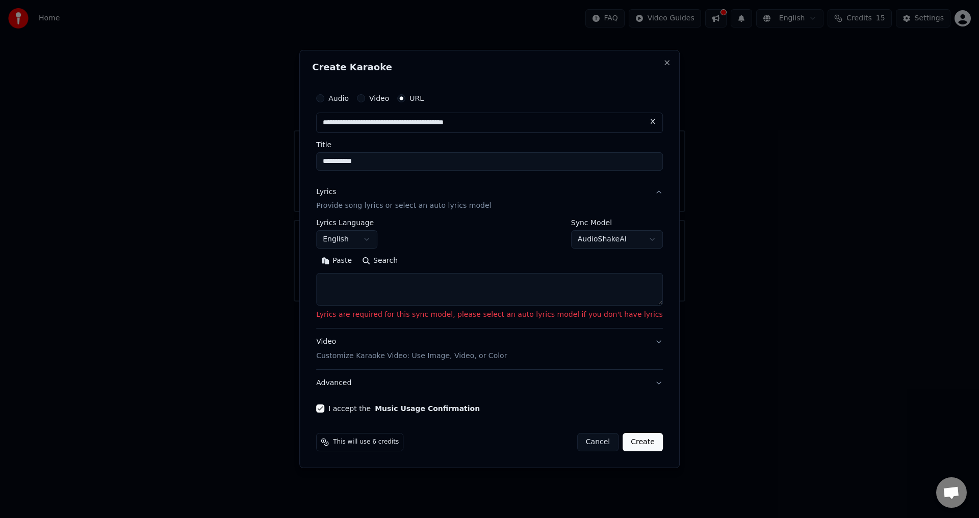
click at [557, 286] on textarea at bounding box center [489, 290] width 347 height 33
click at [370, 303] on textarea at bounding box center [489, 290] width 347 height 33
click at [634, 434] on button "Create" at bounding box center [642, 442] width 40 height 18
click at [634, 442] on button "Create" at bounding box center [642, 442] width 40 height 18
click at [349, 263] on button "Paste" at bounding box center [336, 261] width 41 height 16
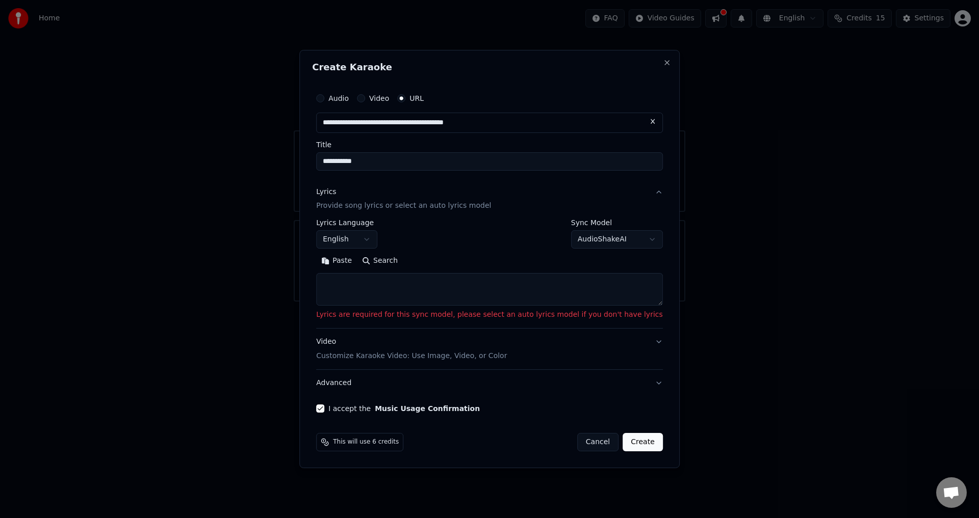
type textarea "**********"
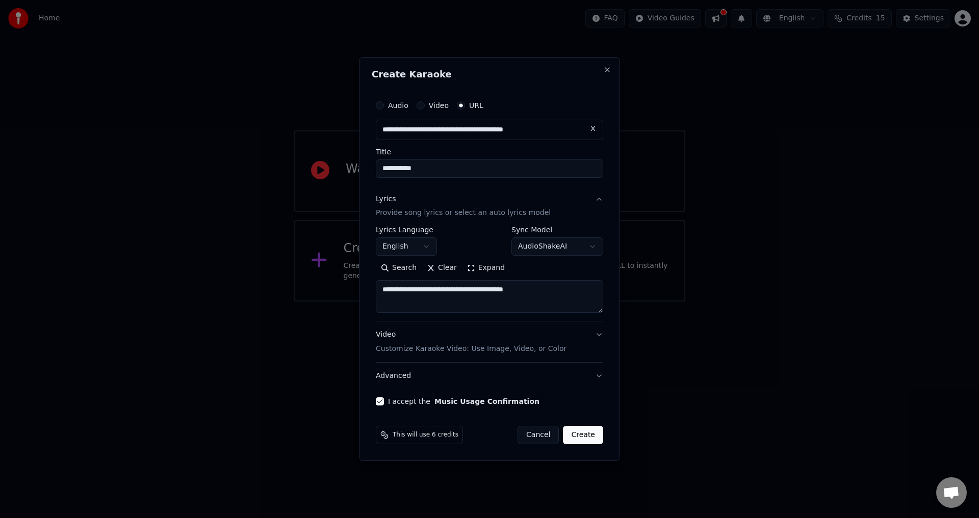
click at [564, 294] on textarea "**********" at bounding box center [489, 297] width 227 height 33
click at [563, 298] on textarea "**********" at bounding box center [489, 297] width 227 height 33
click at [589, 436] on button "Create" at bounding box center [583, 435] width 40 height 18
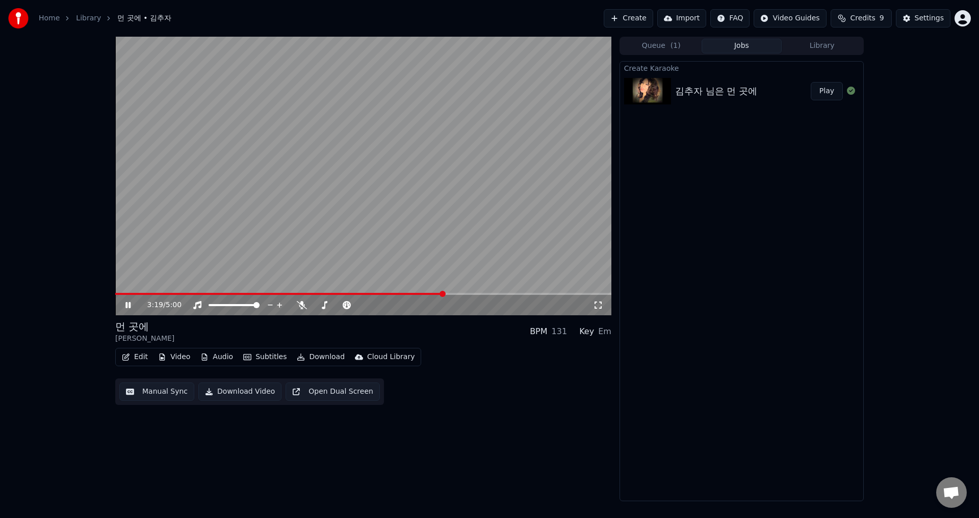
click at [443, 295] on span at bounding box center [279, 294] width 328 height 2
click at [826, 88] on button "Play" at bounding box center [826, 91] width 32 height 18
click at [238, 294] on span at bounding box center [363, 294] width 496 height 2
click at [256, 293] on video at bounding box center [363, 176] width 496 height 279
click at [288, 292] on video at bounding box center [363, 176] width 496 height 279
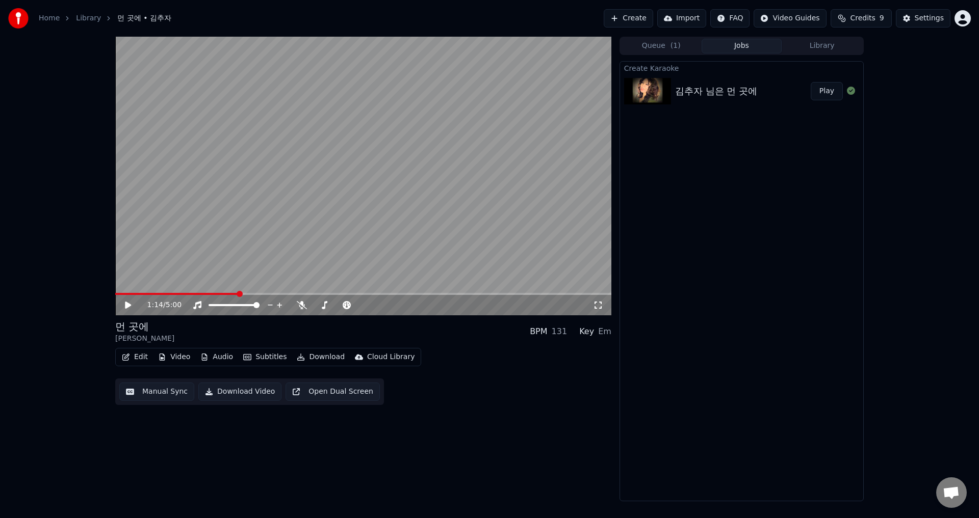
click at [321, 290] on video at bounding box center [363, 176] width 496 height 279
click at [364, 293] on video at bounding box center [363, 176] width 496 height 279
click at [390, 293] on video at bounding box center [363, 176] width 496 height 279
click at [405, 295] on span at bounding box center [363, 294] width 496 height 2
click at [433, 292] on video at bounding box center [363, 176] width 496 height 279
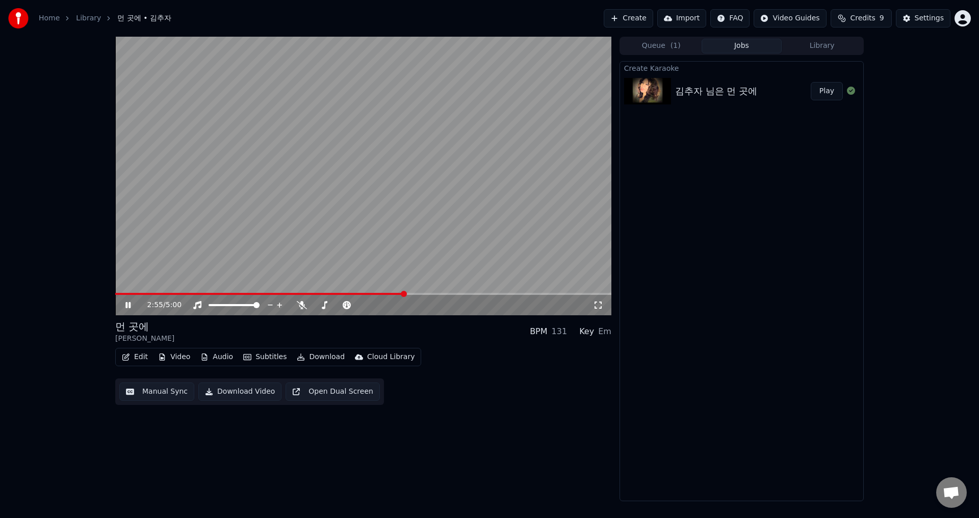
click at [464, 295] on span at bounding box center [363, 294] width 496 height 2
click at [462, 296] on span at bounding box center [462, 294] width 6 height 6
click at [411, 294] on span at bounding box center [263, 294] width 296 height 2
click at [303, 304] on icon at bounding box center [302, 305] width 10 height 8
click at [303, 306] on icon at bounding box center [302, 305] width 10 height 8
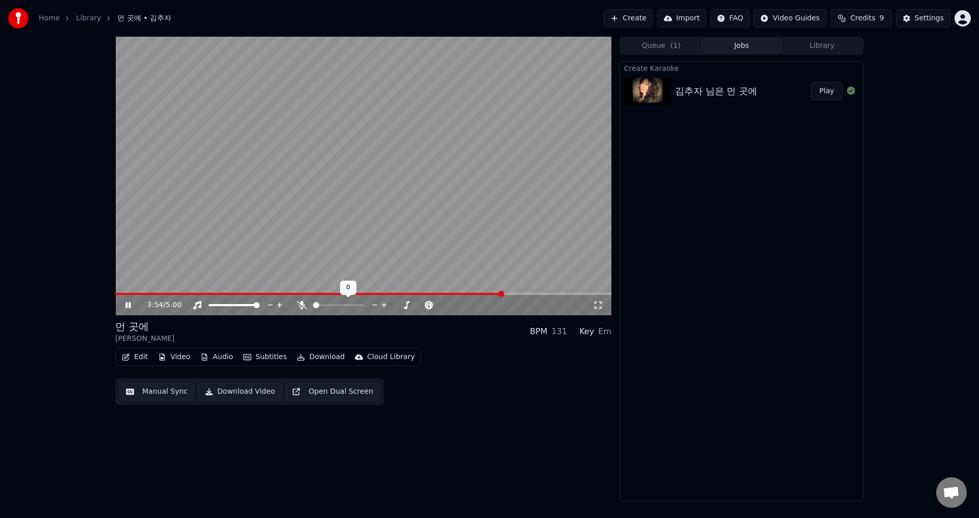
click at [303, 306] on icon at bounding box center [302, 305] width 10 height 8
click at [345, 305] on span at bounding box center [346, 305] width 6 height 6
click at [301, 303] on icon at bounding box center [302, 305] width 6 height 8
click at [301, 303] on icon at bounding box center [302, 305] width 10 height 8
click at [610, 293] on span at bounding box center [607, 294] width 6 height 6
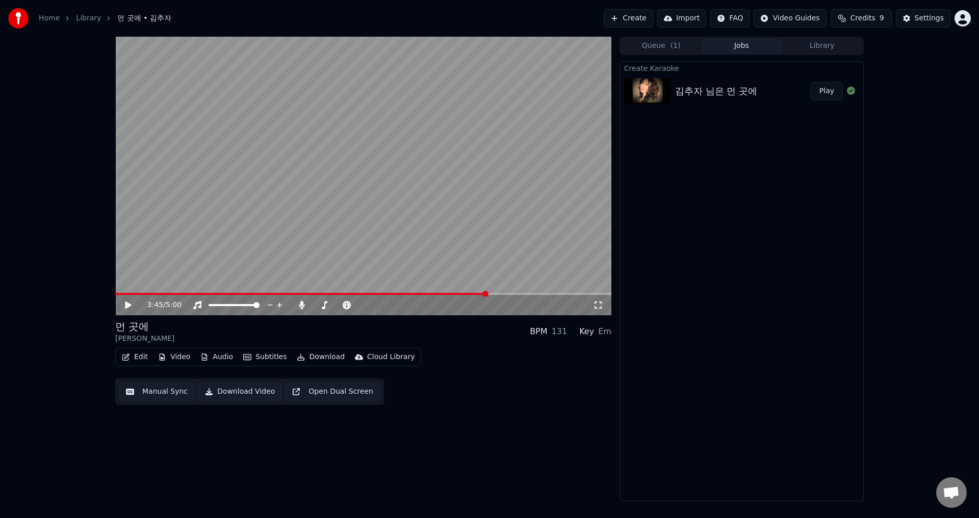
click at [482, 297] on span at bounding box center [485, 294] width 6 height 6
click at [117, 295] on span at bounding box center [120, 294] width 6 height 6
click at [181, 297] on span at bounding box center [178, 294] width 6 height 6
click at [171, 393] on button "Manual Sync" at bounding box center [156, 392] width 75 height 18
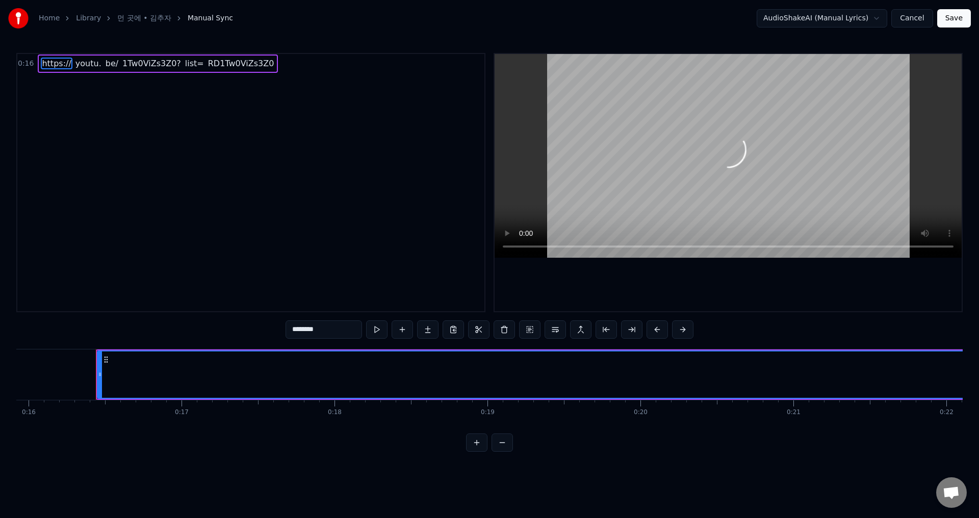
scroll to position [0, 2462]
click at [700, 208] on video at bounding box center [727, 156] width 467 height 204
click at [377, 329] on button at bounding box center [376, 330] width 21 height 18
drag, startPoint x: 705, startPoint y: 359, endPoint x: 375, endPoint y: 379, distance: 330.9
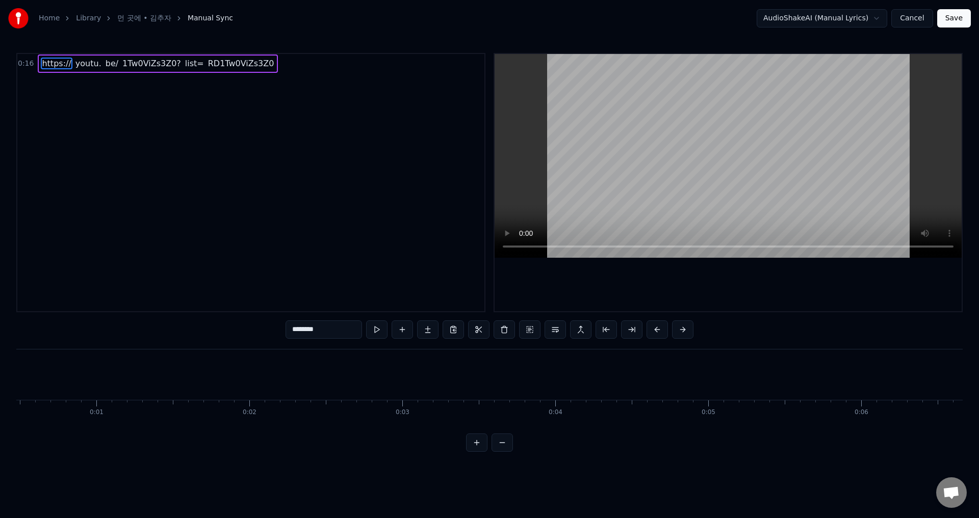
scroll to position [0, 0]
drag, startPoint x: 339, startPoint y: 381, endPoint x: 0, endPoint y: 408, distance: 340.0
click at [0, 408] on div "Home Library 먼 곳에 • 김추자 Manual Sync AudioShakeAI (Manual Lyrics) Cancel Save 0:…" at bounding box center [489, 226] width 979 height 452
click at [275, 67] on div "0:16 https:// youtu. be/ 1Tw0ViZs3Z0? list= RD1Tw0ViZs3Z0" at bounding box center [250, 63] width 467 height 19
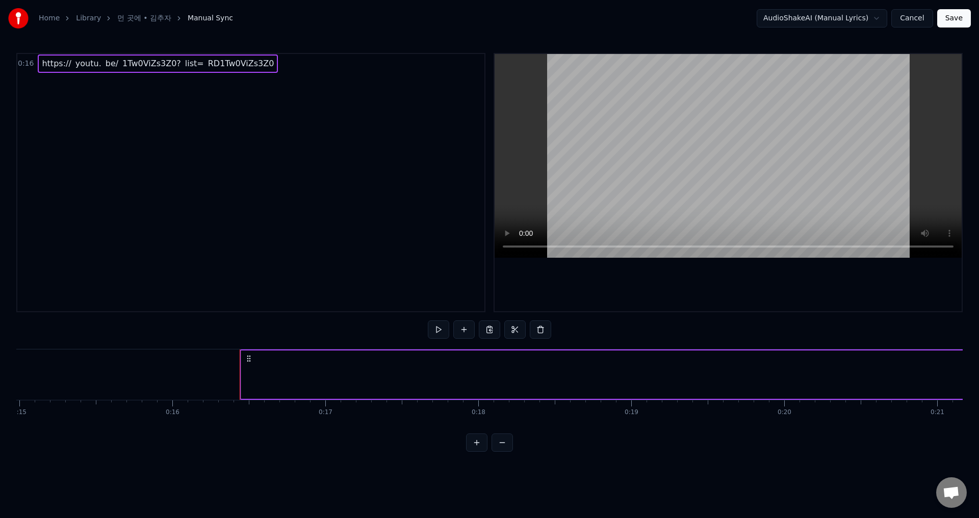
click at [207, 68] on span "RD1Tw0ViZs3Z0" at bounding box center [241, 64] width 68 height 12
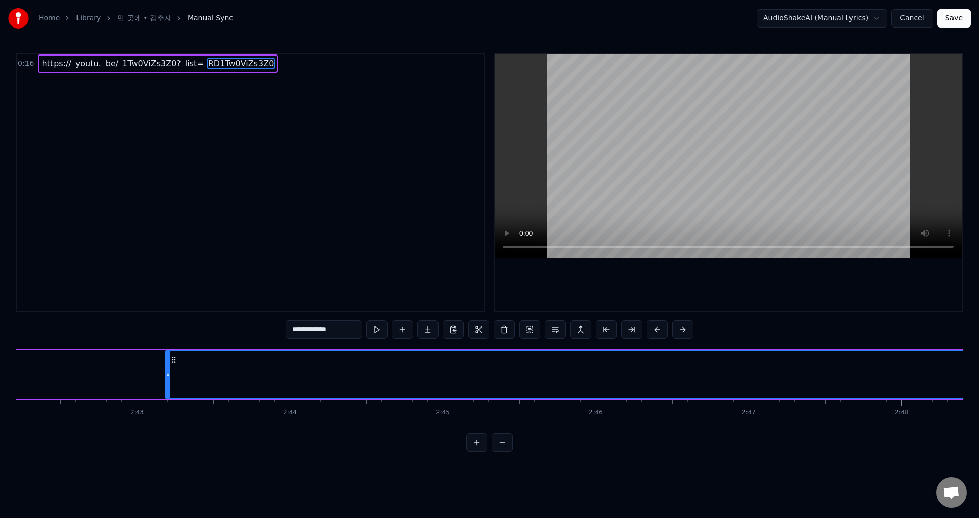
click at [130, 66] on span "1Tw0ViZs3Z0?" at bounding box center [151, 64] width 61 height 12
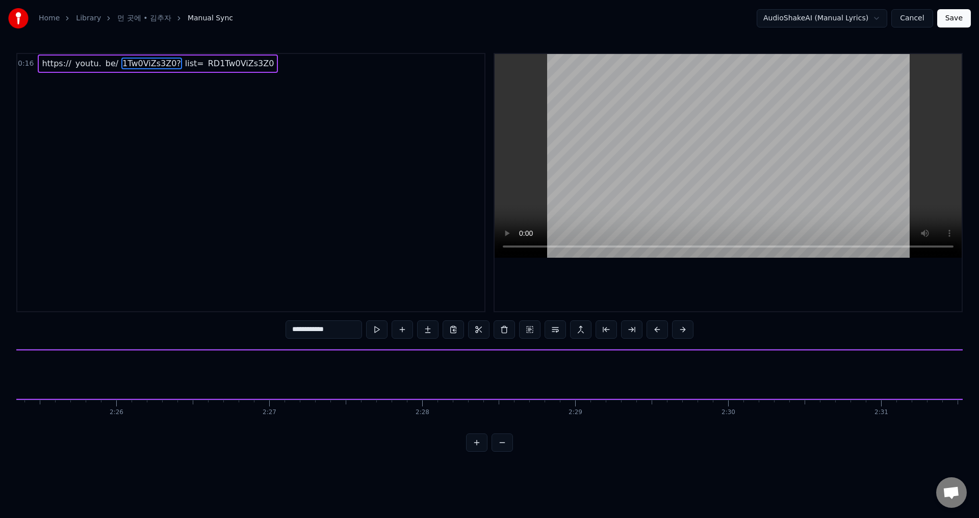
click at [87, 64] on span "youtu." at bounding box center [88, 64] width 28 height 12
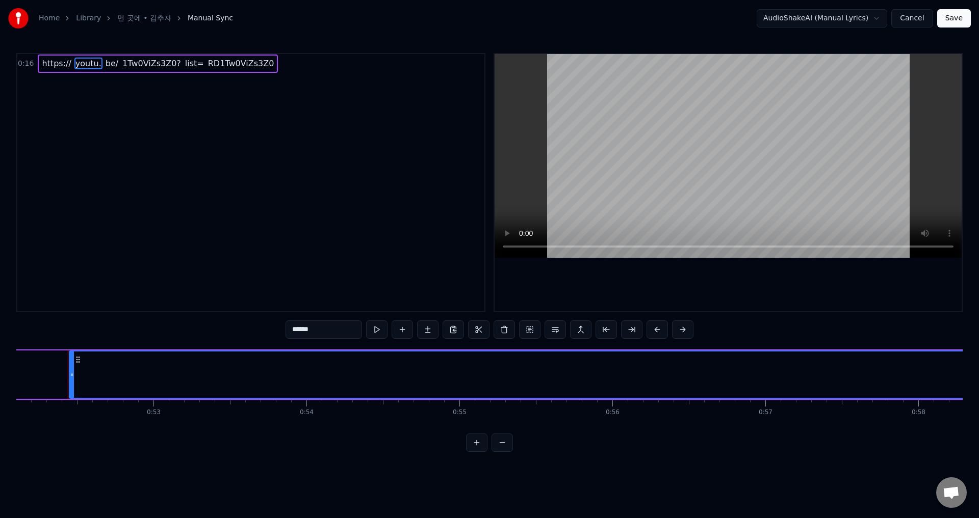
click at [55, 62] on span "https://" at bounding box center [56, 64] width 31 height 12
type input "******"
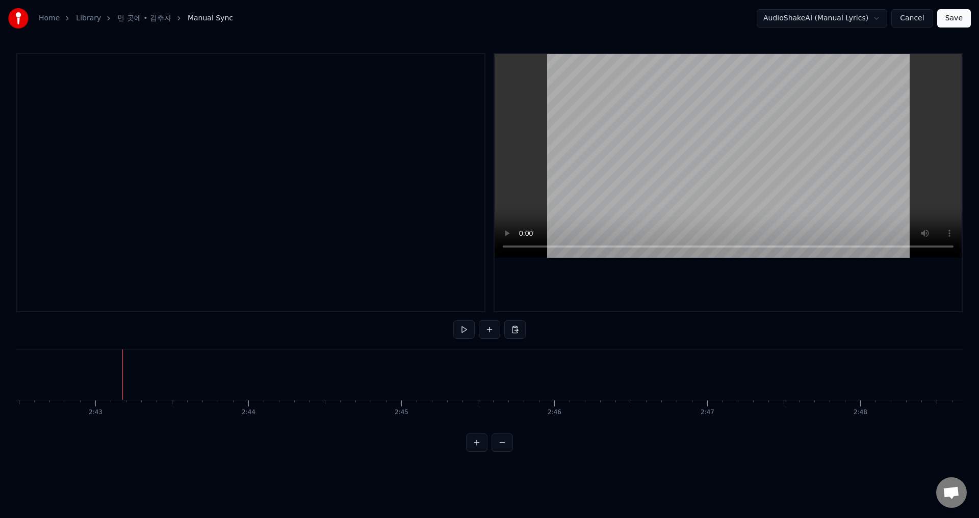
scroll to position [0, 24900]
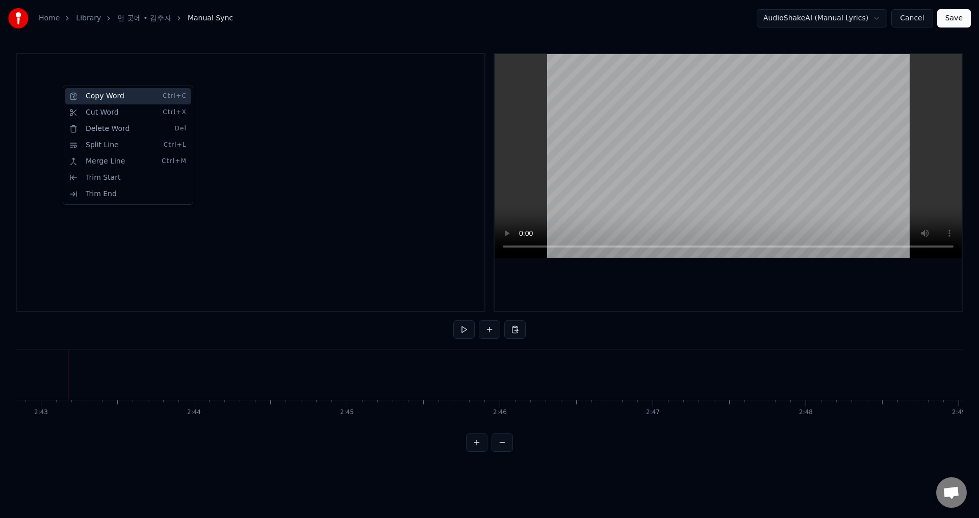
click at [100, 98] on div "Copy Word Ctrl+C" at bounding box center [127, 96] width 125 height 16
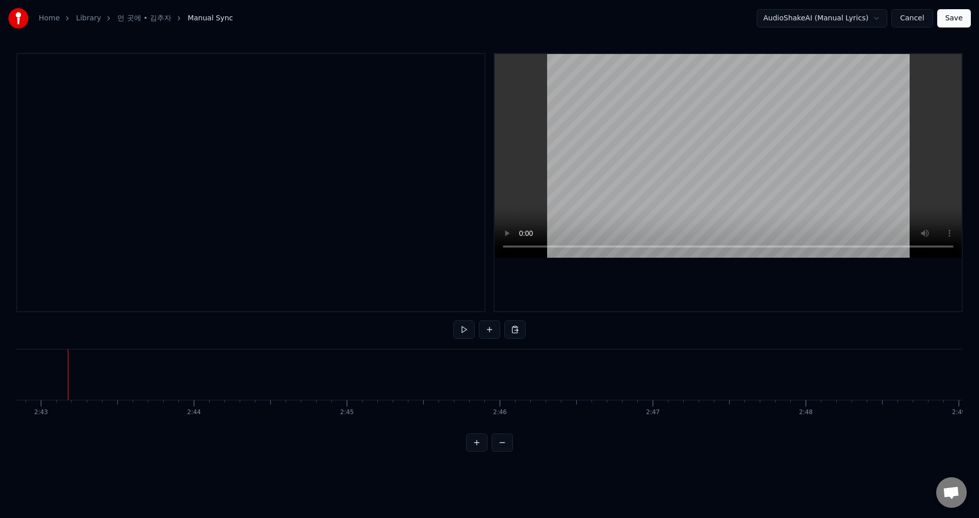
click at [101, 98] on div at bounding box center [250, 182] width 469 height 259
click at [914, 17] on button "Cancel" at bounding box center [911, 18] width 41 height 18
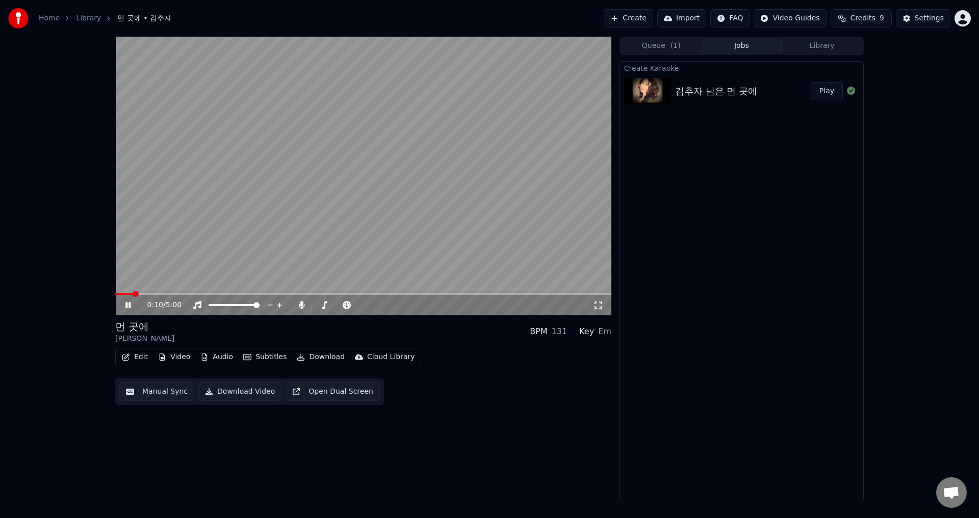
click at [165, 293] on span at bounding box center [363, 294] width 496 height 2
click at [157, 294] on span at bounding box center [140, 294] width 51 height 2
click at [161, 393] on button "Manual Sync" at bounding box center [156, 392] width 75 height 18
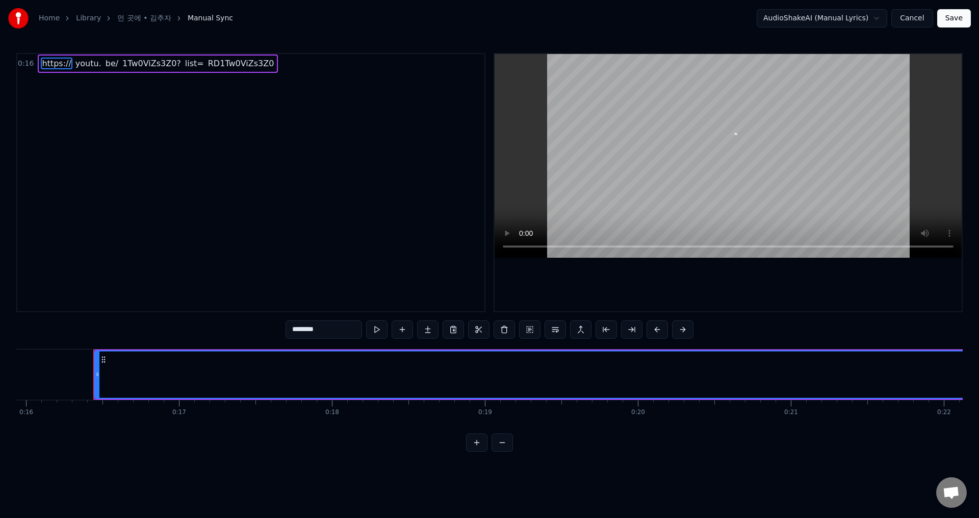
scroll to position [0, 2462]
click at [57, 63] on span "https://" at bounding box center [56, 64] width 31 height 12
click at [48, 61] on span "https://" at bounding box center [56, 64] width 31 height 12
click at [333, 330] on input "********" at bounding box center [323, 330] width 76 height 18
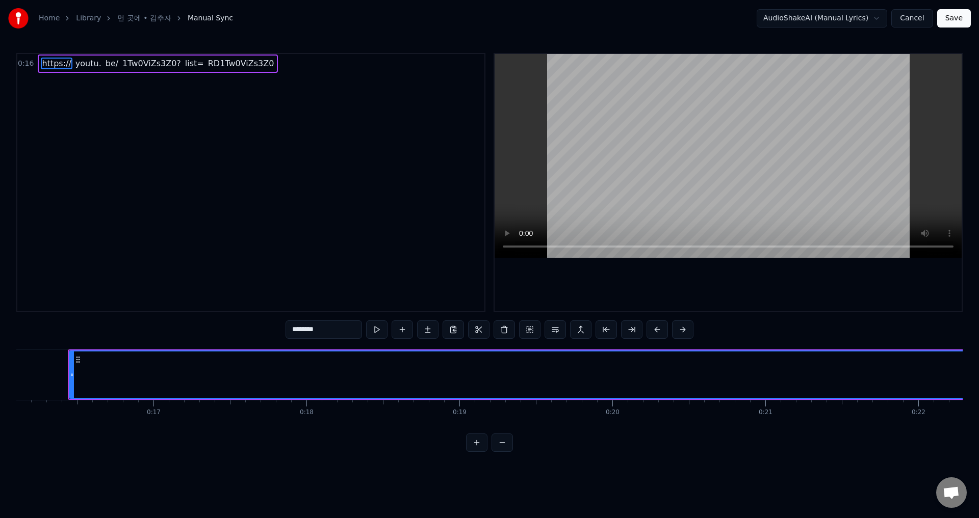
drag, startPoint x: 333, startPoint y: 330, endPoint x: 284, endPoint y: 329, distance: 48.4
click at [284, 329] on div "0:16 https:// youtu. be/ 1Tw0ViZs3Z0? list= RD1Tw0ViZs3Z0 ******** https:// you…" at bounding box center [489, 252] width 946 height 399
type input "*"
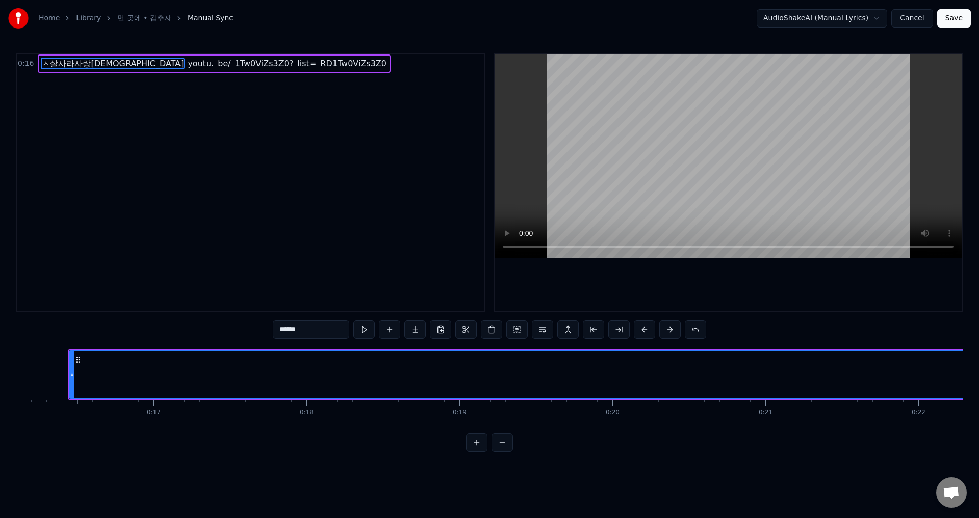
scroll to position [0, 0]
type input "*"
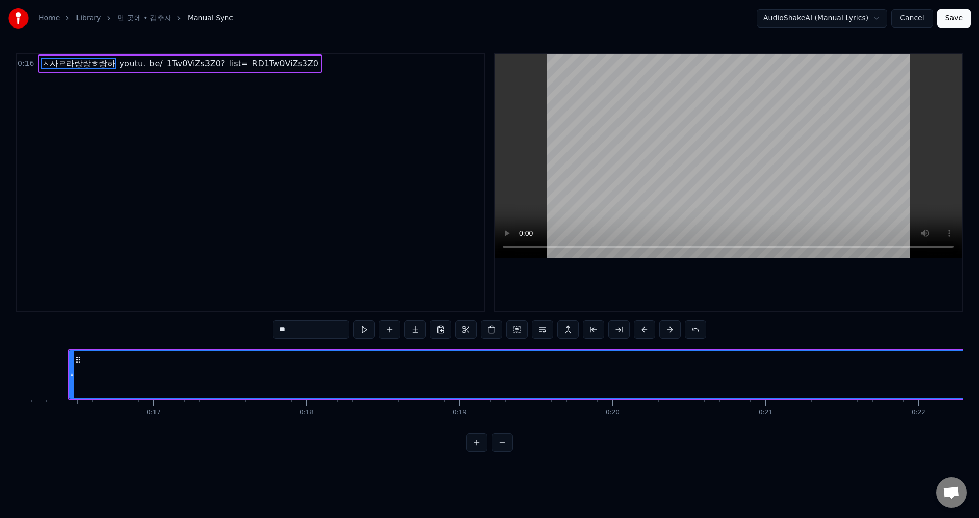
type input "*"
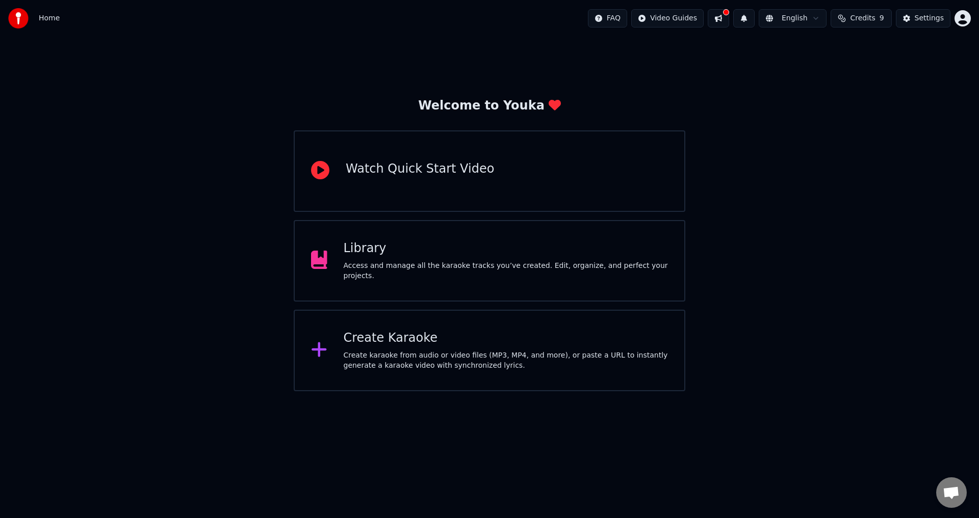
click at [803, 15] on html "Home FAQ Video Guides English Credits 9 Settings Welcome to Youka Watch Quick S…" at bounding box center [489, 195] width 979 height 391
click at [396, 354] on html "Home FAQ Video Guides English Credits 9 Settings Welcome to Youka Watch Quick S…" at bounding box center [489, 195] width 979 height 391
click at [396, 354] on div "Create karaoke from audio or video files (MP3, MP4, and more), or paste a URL t…" at bounding box center [506, 361] width 325 height 20
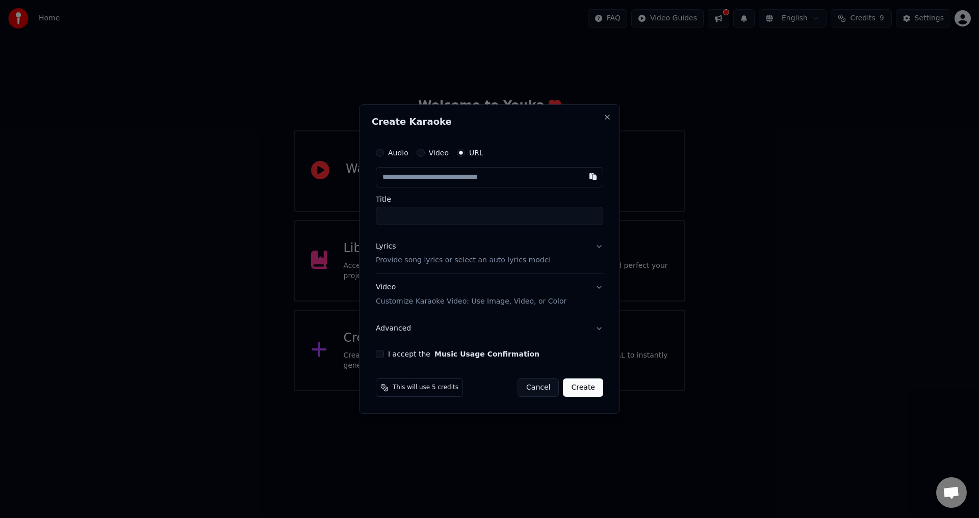
click at [396, 354] on label "I accept the Music Usage Confirmation" at bounding box center [463, 354] width 151 height 7
click at [384, 354] on button "I accept the Music Usage Confirmation" at bounding box center [380, 354] width 8 height 8
click at [391, 156] on label "Audio" at bounding box center [398, 152] width 20 height 7
click at [384, 156] on button "Audio" at bounding box center [380, 153] width 8 height 8
click at [434, 154] on label "Video" at bounding box center [439, 153] width 20 height 7
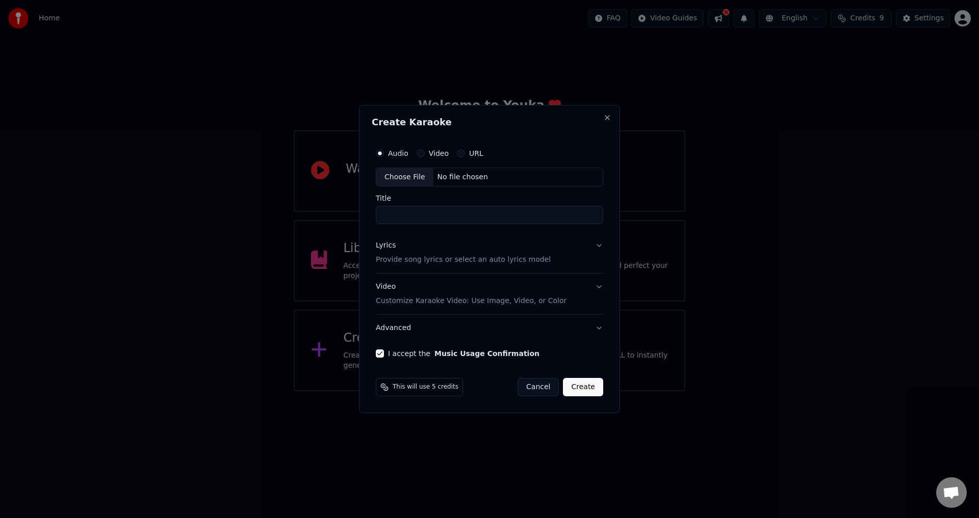
click at [425, 154] on button "Video" at bounding box center [420, 153] width 8 height 8
click at [407, 214] on input "Title" at bounding box center [489, 215] width 227 height 18
click at [599, 245] on button "Lyrics Provide song lyrics or select an auto lyrics model" at bounding box center [489, 253] width 227 height 41
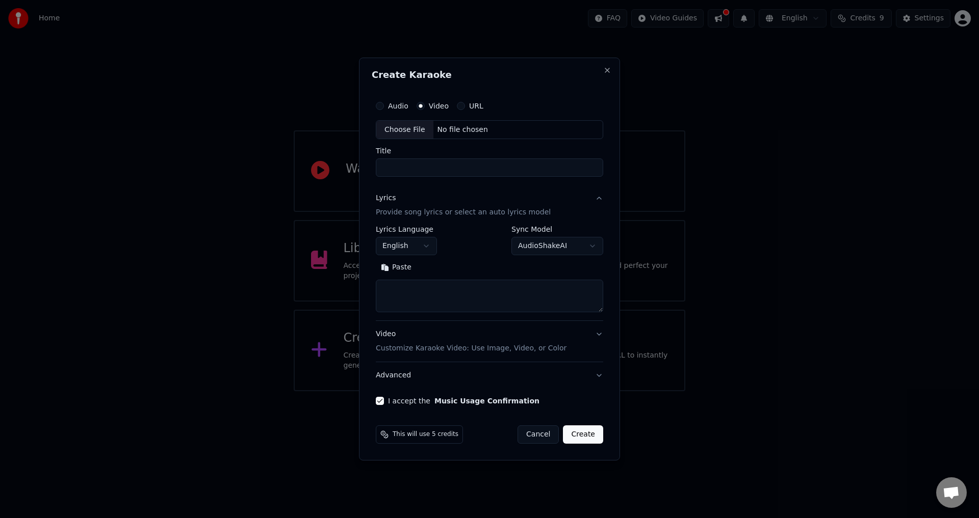
click at [420, 244] on body "**********" at bounding box center [489, 195] width 979 height 391
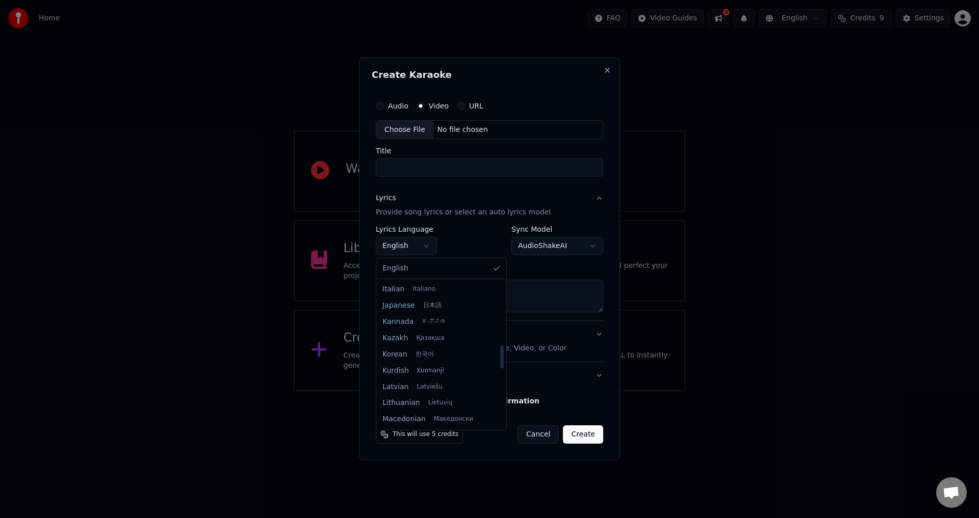
select select "**"
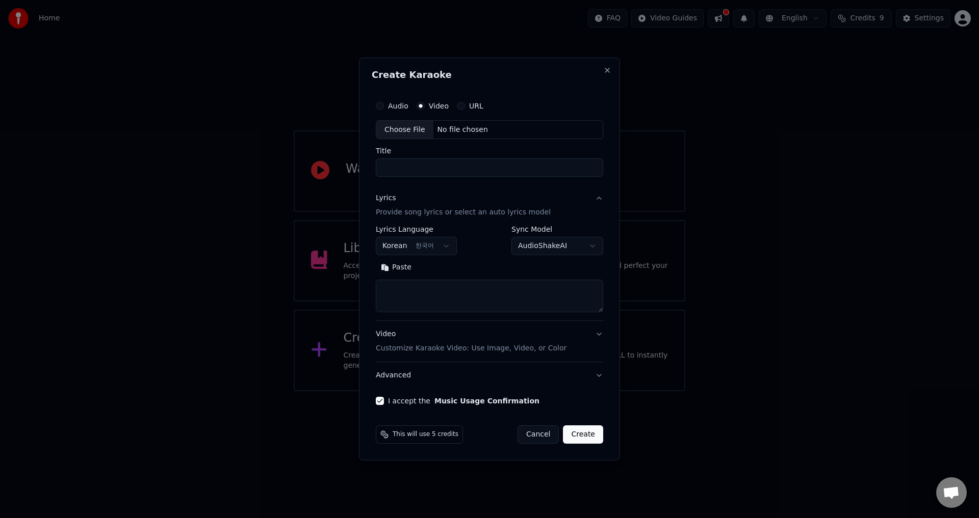
click at [563, 246] on body "**********" at bounding box center [489, 195] width 979 height 391
click at [464, 106] on div "URL" at bounding box center [470, 106] width 27 height 8
click at [457, 108] on button "URL" at bounding box center [461, 106] width 8 height 8
click at [443, 247] on body "**********" at bounding box center [489, 195] width 979 height 391
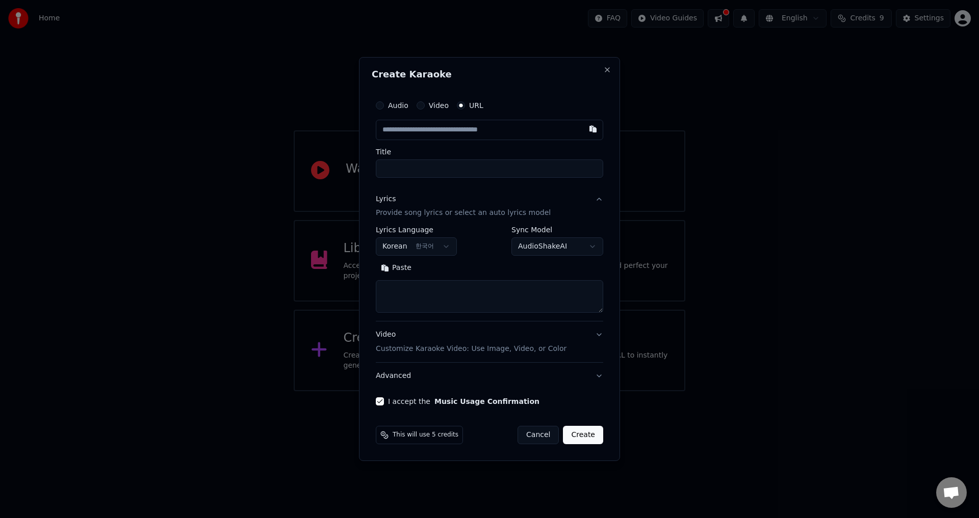
click at [407, 170] on input "Title" at bounding box center [489, 169] width 227 height 18
click at [526, 127] on input "text" at bounding box center [489, 130] width 227 height 20
paste input "**********"
type input "**********"
click at [498, 161] on input "Title" at bounding box center [489, 169] width 227 height 18
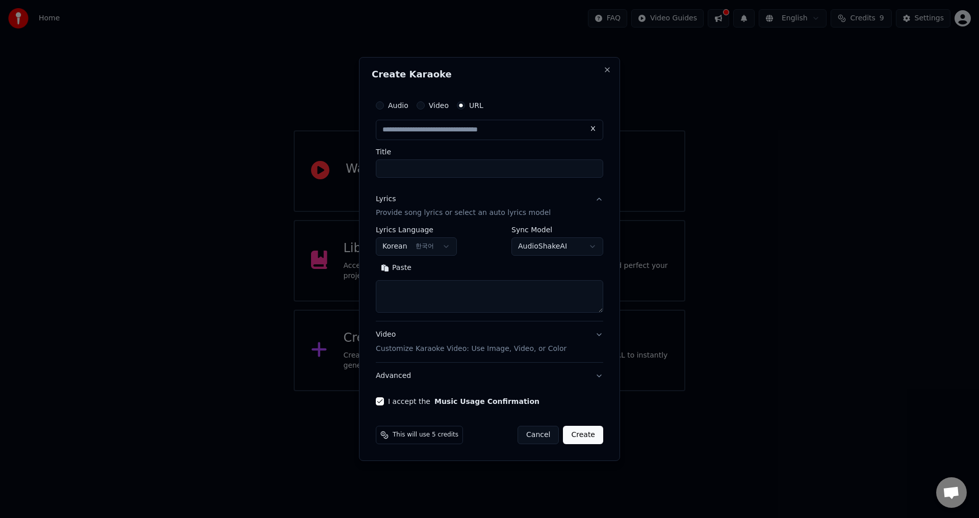
type input "**********"
click at [459, 287] on textarea at bounding box center [489, 297] width 227 height 33
click at [585, 247] on body "**********" at bounding box center [489, 195] width 979 height 391
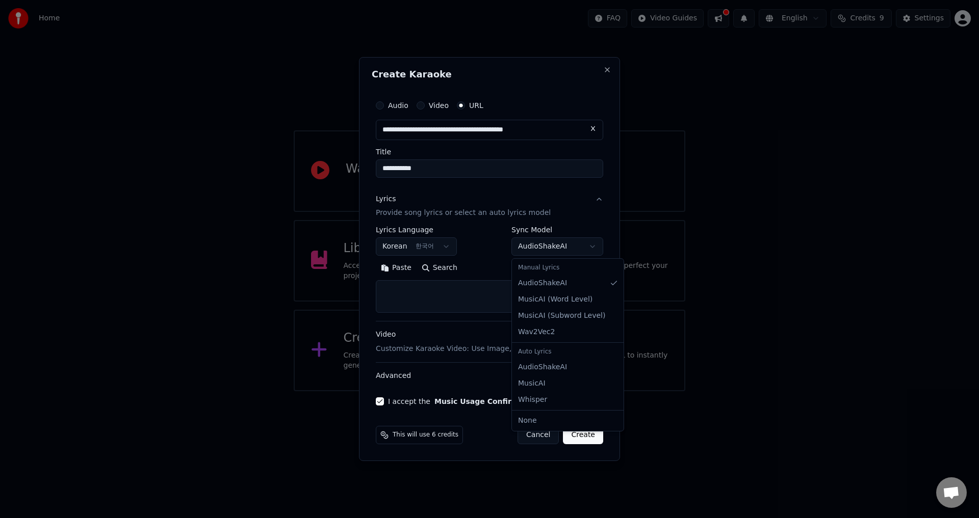
click at [585, 247] on body "**********" at bounding box center [489, 195] width 979 height 391
click at [557, 249] on body "**********" at bounding box center [489, 195] width 979 height 391
select select "**********"
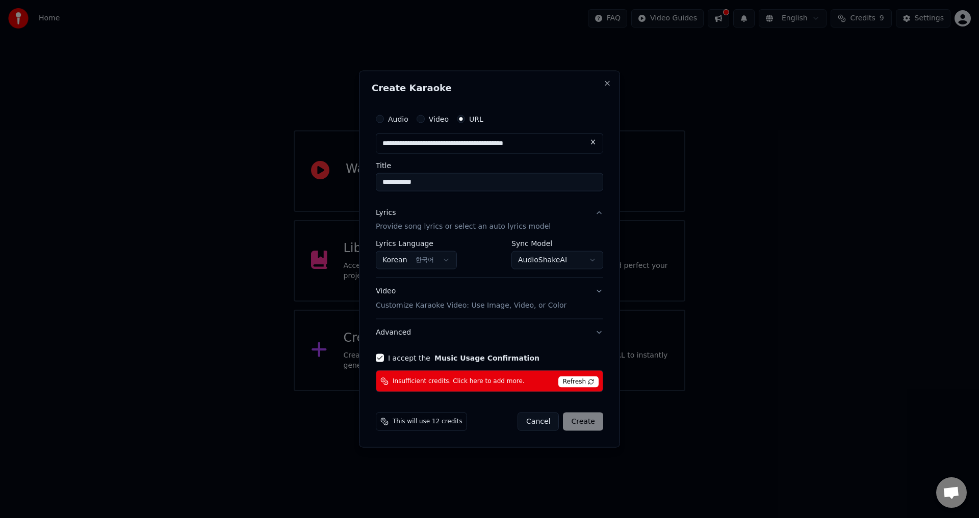
click at [570, 379] on span "Refresh" at bounding box center [578, 382] width 40 height 11
click at [584, 378] on span "Refresh" at bounding box center [578, 382] width 40 height 11
click at [595, 336] on button "Advanced" at bounding box center [489, 333] width 227 height 27
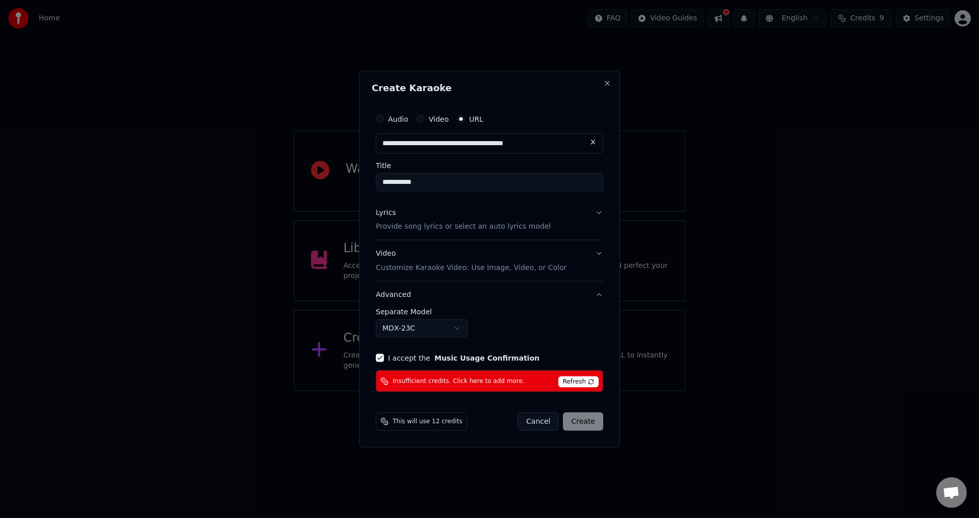
click at [598, 332] on div "**********" at bounding box center [489, 323] width 227 height 30
click at [597, 255] on button "Video Customize Karaoke Video: Use Image, Video, or Color" at bounding box center [489, 261] width 227 height 41
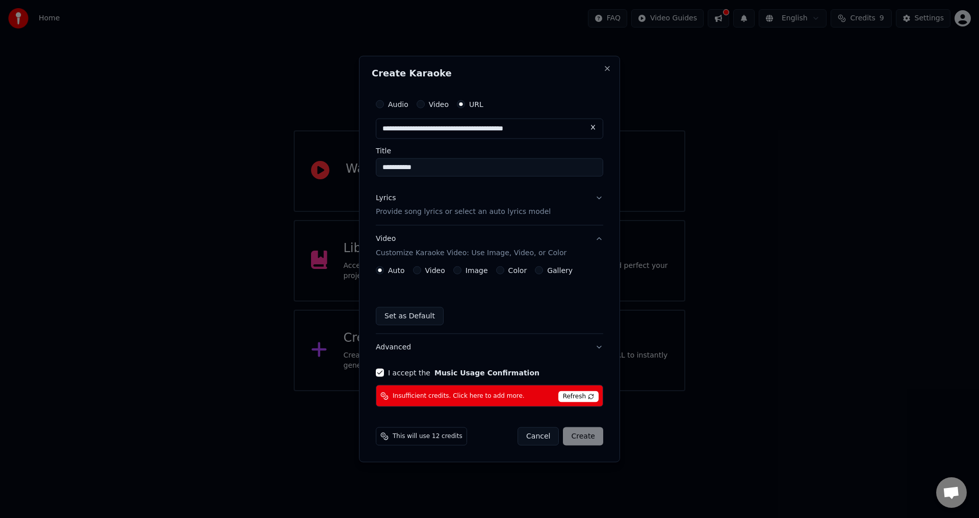
click at [597, 255] on button "Video Customize Karaoke Video: Use Image, Video, or Color" at bounding box center [489, 246] width 227 height 41
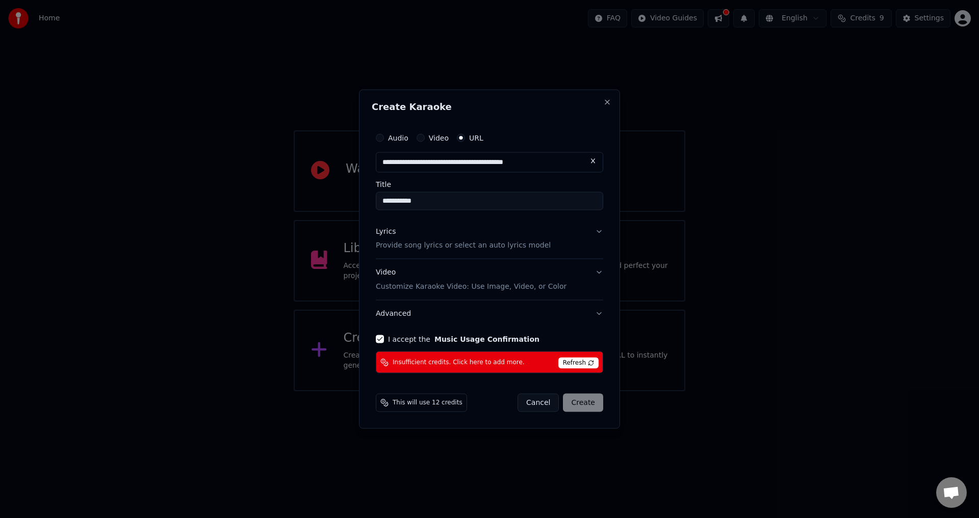
click at [382, 339] on button "I accept the Music Usage Confirmation" at bounding box center [380, 339] width 8 height 8
click at [381, 338] on button "I accept the Music Usage Confirmation" at bounding box center [380, 339] width 8 height 8
click at [406, 363] on span "Insufficient credits. Click here to add more." at bounding box center [458, 362] width 132 height 8
click at [574, 362] on span "Refresh" at bounding box center [578, 363] width 40 height 11
click at [382, 137] on button "Audio" at bounding box center [380, 138] width 8 height 8
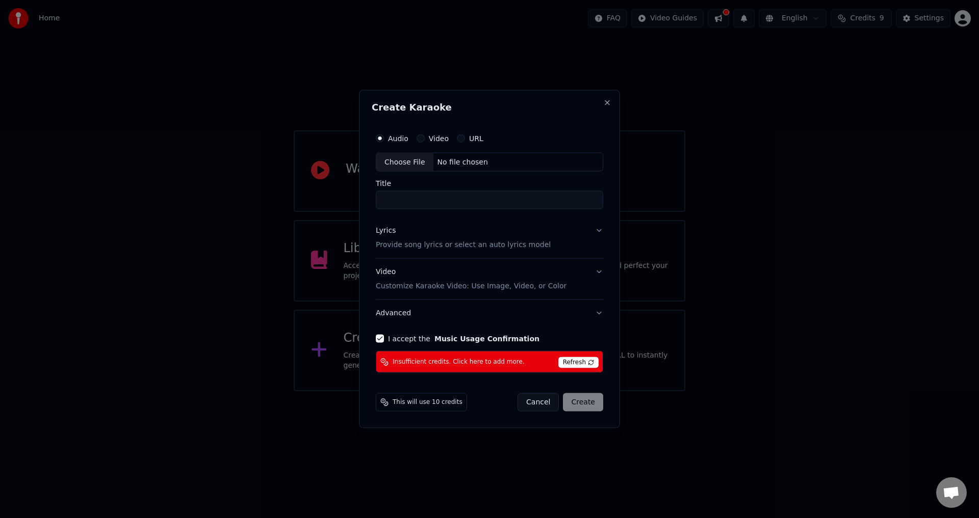
click at [410, 199] on input "Title" at bounding box center [489, 200] width 227 height 18
click at [409, 164] on div "Choose File" at bounding box center [404, 162] width 57 height 18
click at [413, 200] on input "**********" at bounding box center [489, 200] width 227 height 18
type input "**********"
click at [536, 230] on button "Lyrics Provide song lyrics or select an auto lyrics model" at bounding box center [489, 238] width 227 height 41
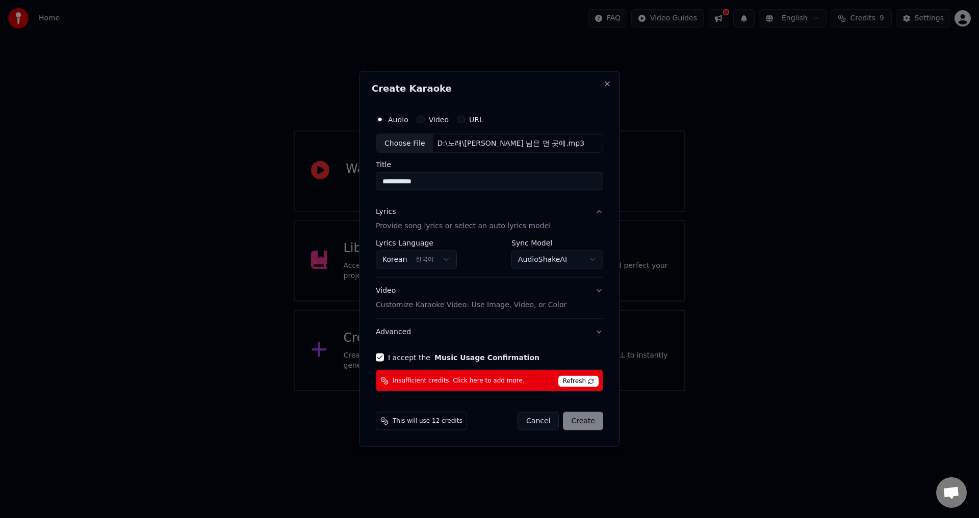
click at [579, 380] on span "Refresh" at bounding box center [578, 381] width 40 height 11
click at [580, 383] on span "Refresh" at bounding box center [578, 381] width 40 height 11
click at [583, 377] on span "Refresh" at bounding box center [578, 381] width 40 height 11
click at [441, 423] on span "This will use 12 credits" at bounding box center [427, 421] width 70 height 8
click at [410, 422] on span "This will use 12 credits" at bounding box center [427, 421] width 70 height 8
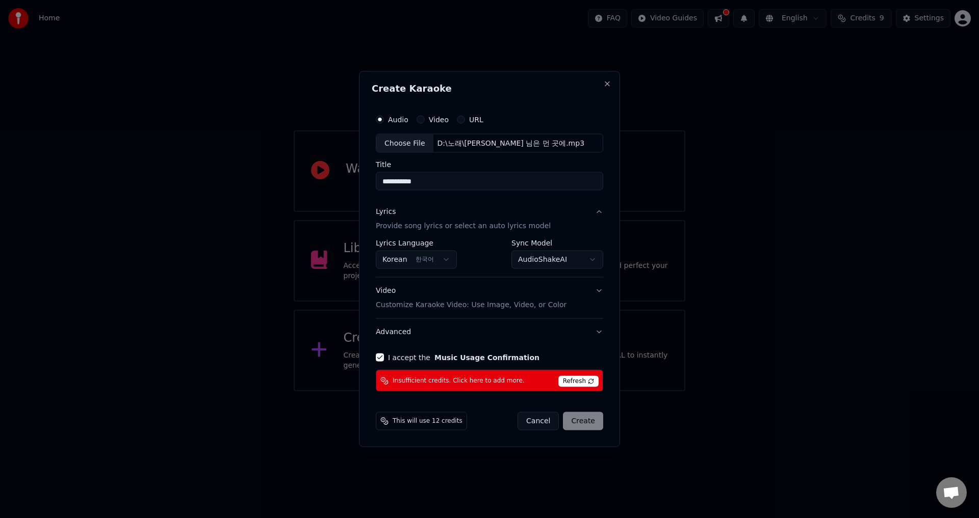
click at [384, 421] on icon at bounding box center [384, 421] width 8 height 8
click at [380, 358] on button "I accept the Music Usage Confirmation" at bounding box center [380, 358] width 8 height 8
click at [606, 84] on button "Close" at bounding box center [607, 84] width 8 height 8
select select "**********"
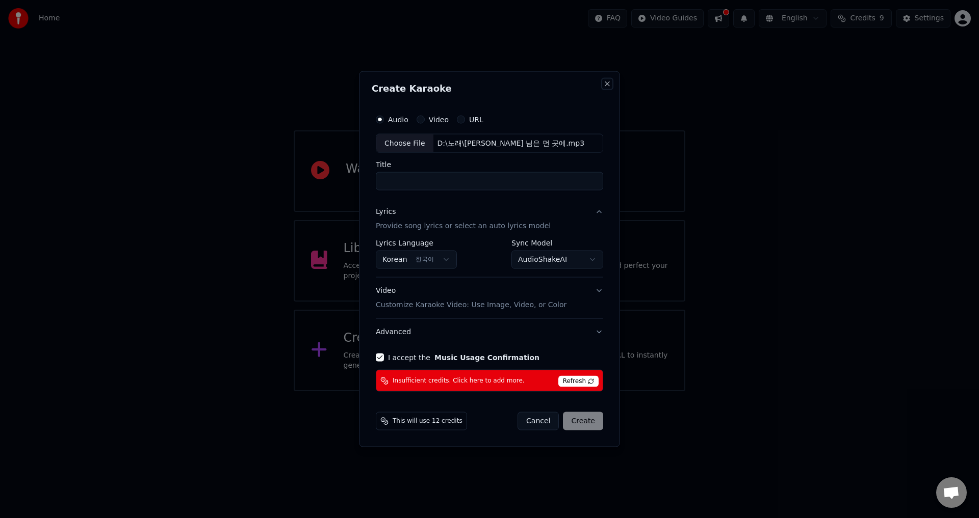
select select
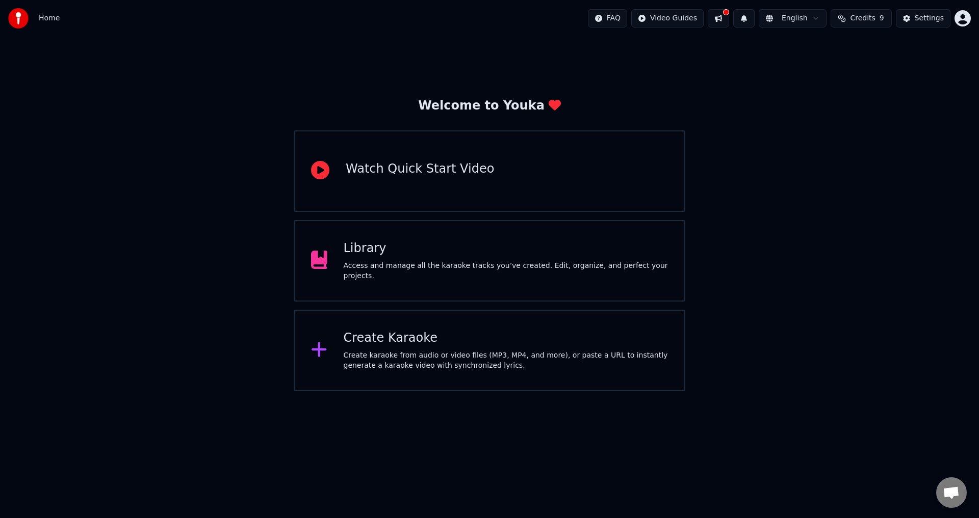
click at [771, 93] on div "Welcome to Youka Watch Quick Start Video Library Access and manage all the kara…" at bounding box center [489, 214] width 979 height 355
click at [963, 15] on html "Home FAQ Video Guides English Credits 9 Settings Welcome to Youka Watch Quick S…" at bounding box center [489, 195] width 979 height 391
click at [895, 102] on span "Sign Out" at bounding box center [894, 107] width 31 height 10
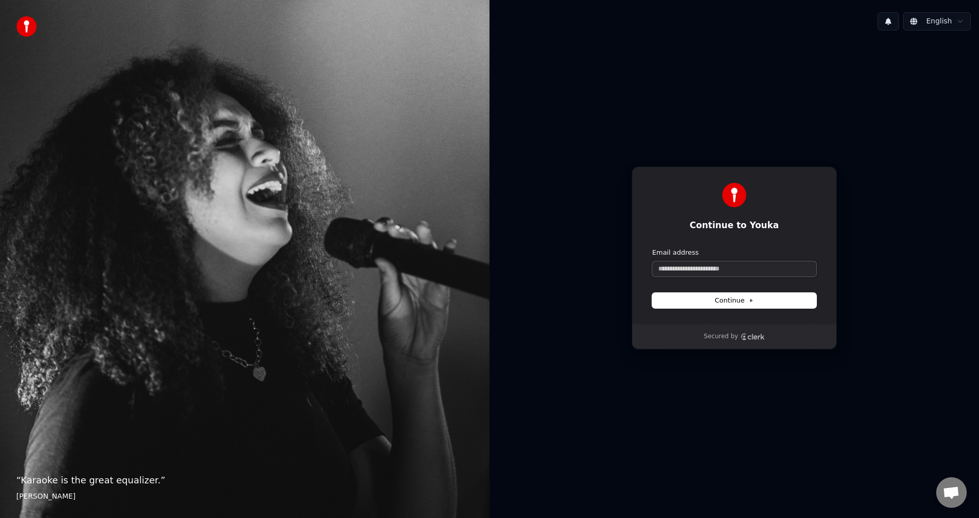
click at [730, 269] on input "Email address" at bounding box center [734, 268] width 164 height 15
click at [739, 298] on span "Continue" at bounding box center [734, 300] width 39 height 9
type input "**********"
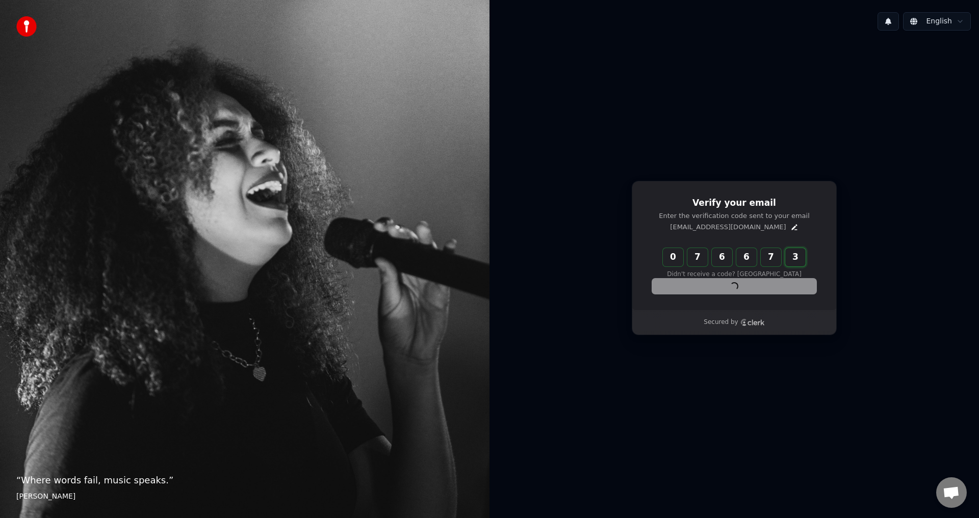
type input "******"
